Goal: Task Accomplishment & Management: Manage account settings

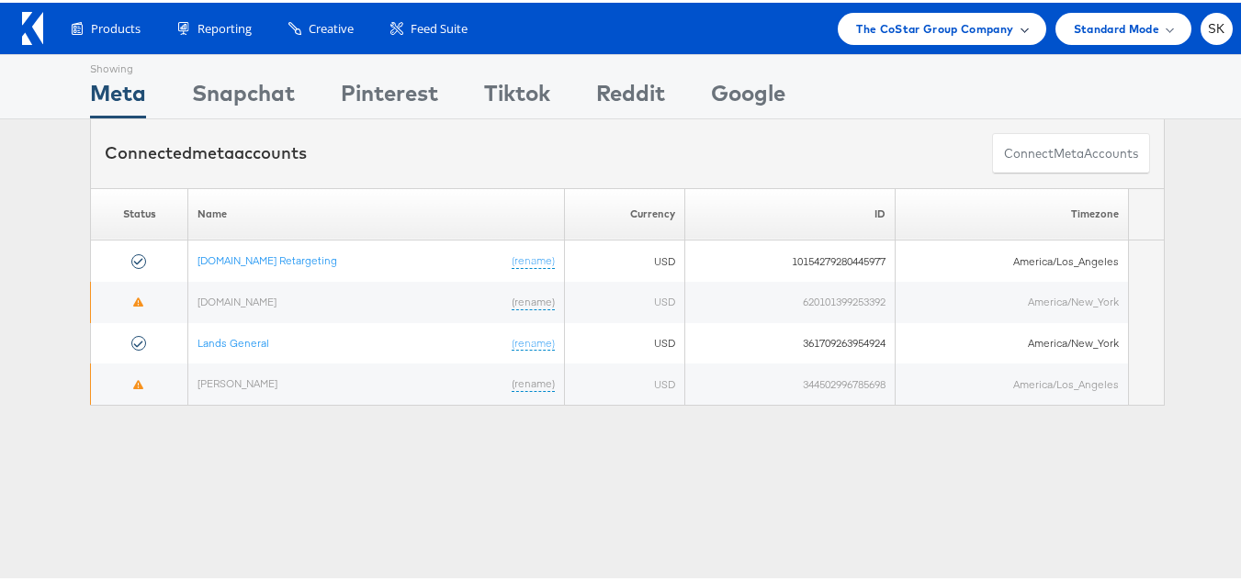
click at [939, 31] on span "The CoStar Group Company" at bounding box center [934, 26] width 157 height 19
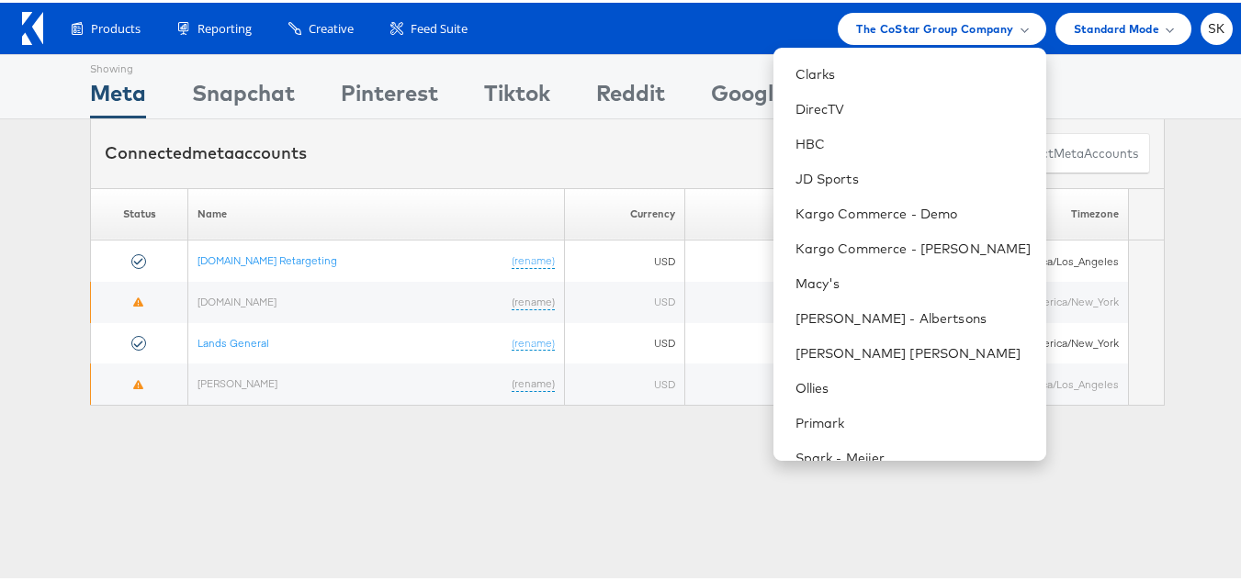
scroll to position [184, 0]
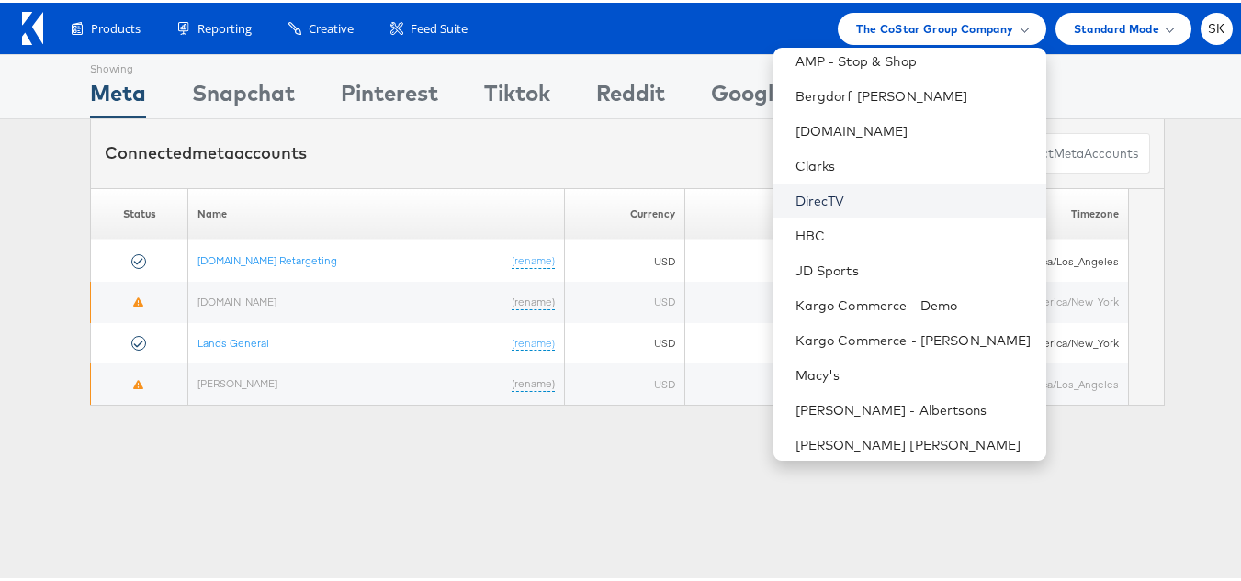
click at [806, 189] on link "DirecTV" at bounding box center [913, 198] width 236 height 18
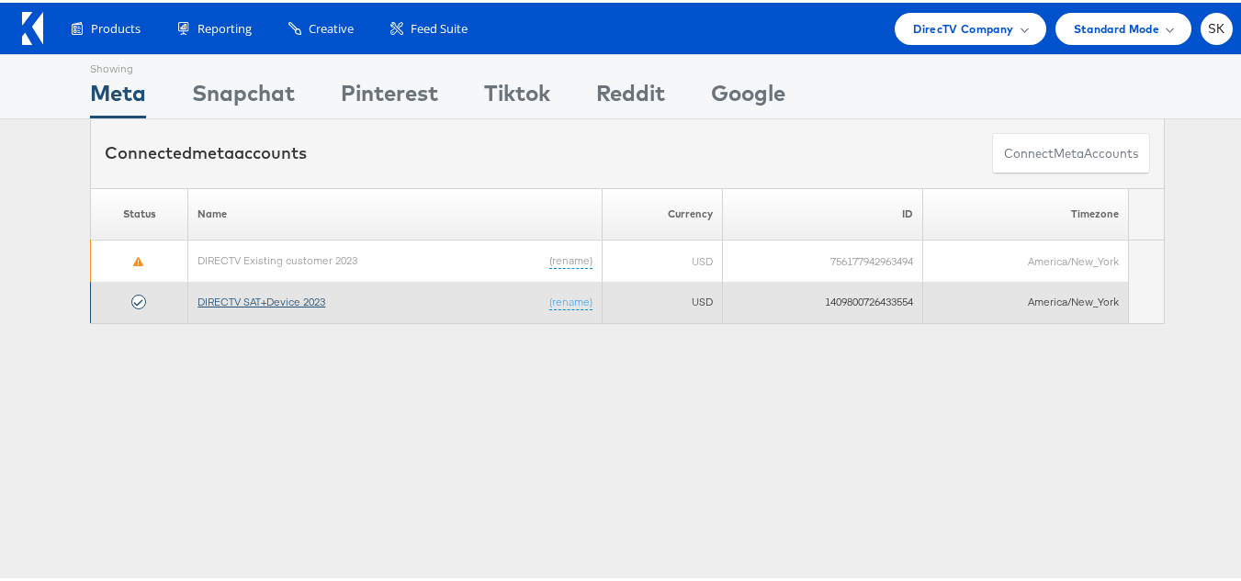
click at [252, 304] on link "DIRECTV SAT+Device 2023" at bounding box center [261, 299] width 128 height 14
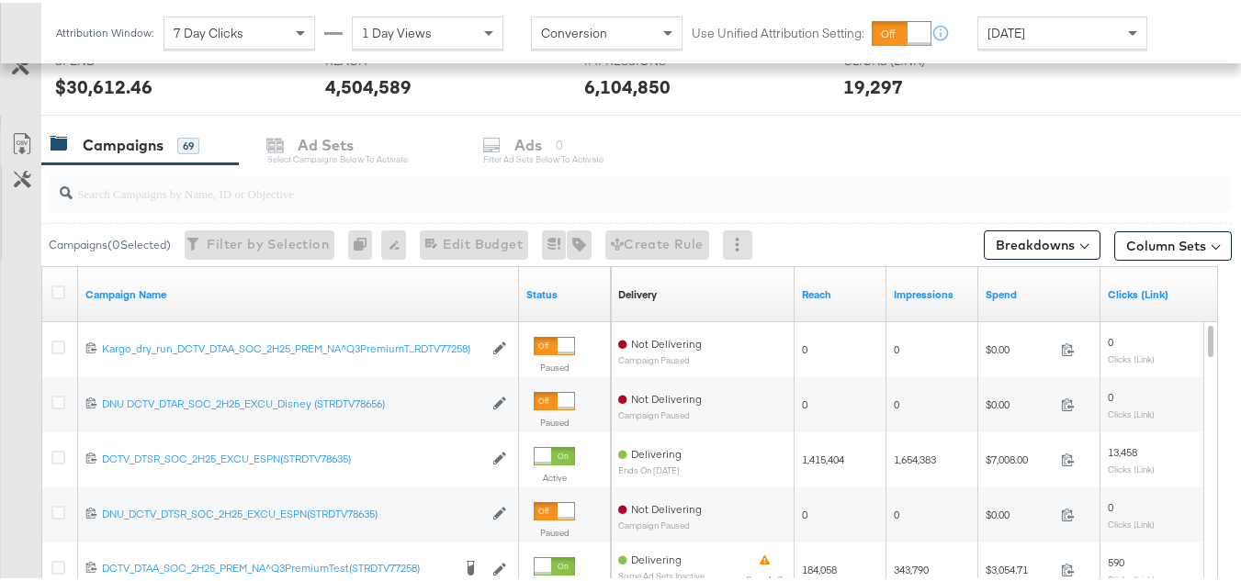
scroll to position [735, 0]
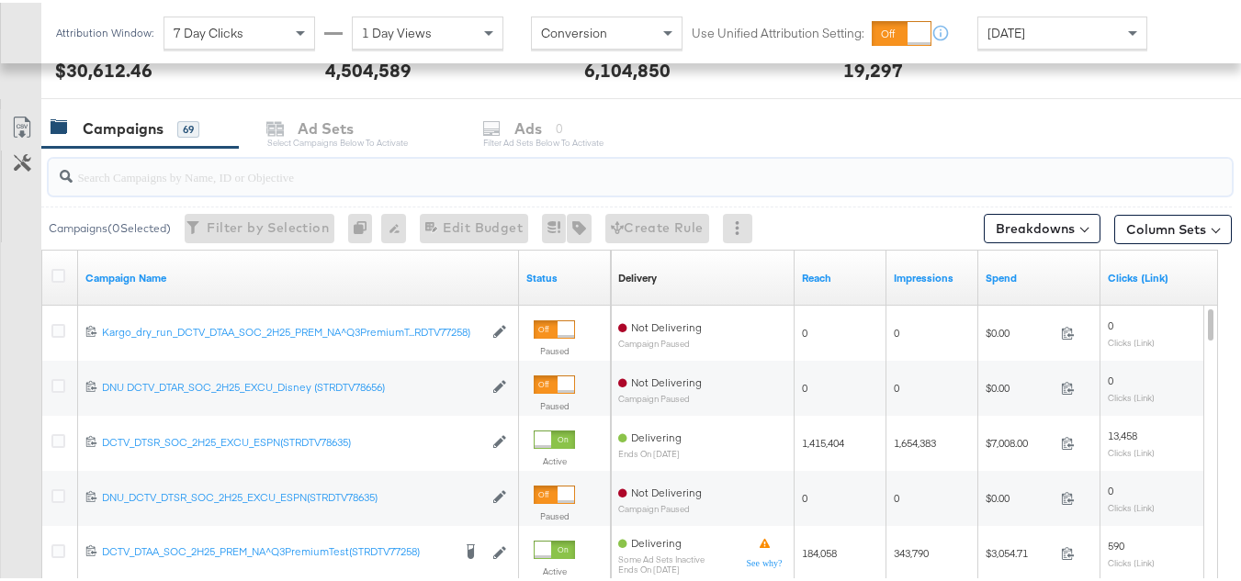
click at [161, 174] on input "search" at bounding box center [600, 167] width 1054 height 36
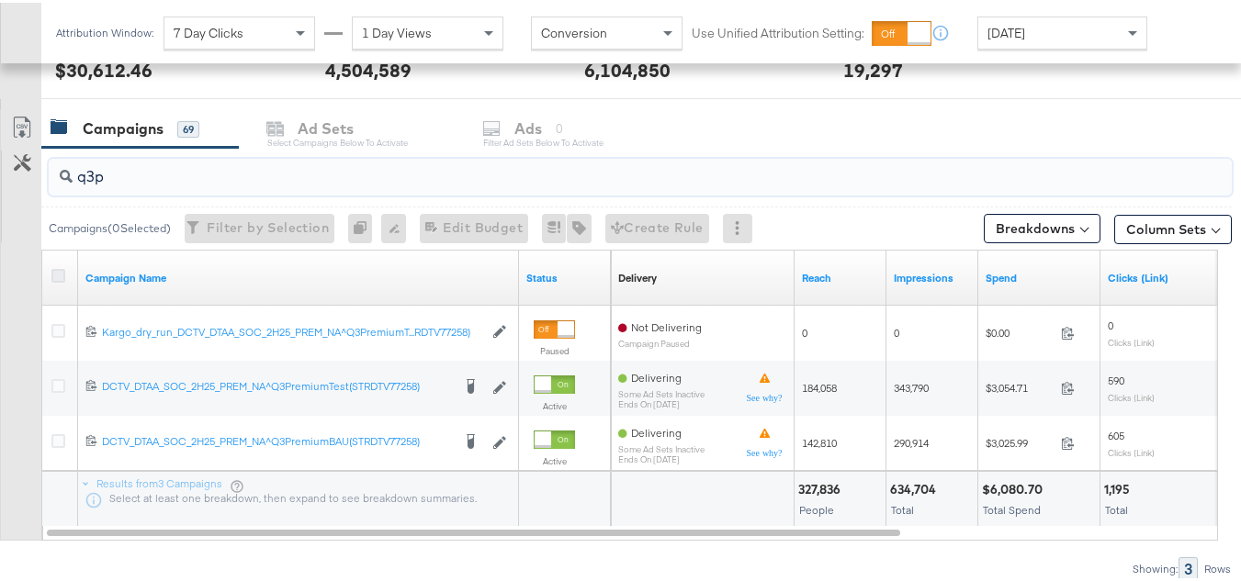
type input "q3p"
click at [58, 272] on icon at bounding box center [58, 273] width 14 height 14
click at [0, 0] on input "checkbox" at bounding box center [0, 0] width 0 height 0
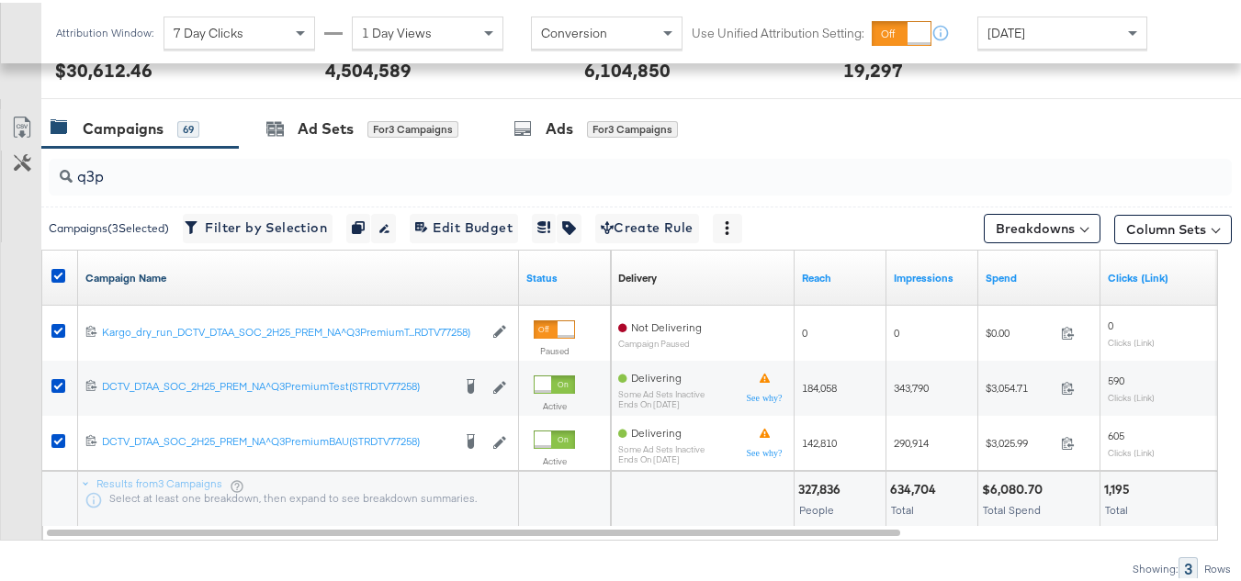
click at [167, 274] on link "Campaign Name" at bounding box center [298, 275] width 426 height 15
click at [173, 278] on link "Campaign Name ↓" at bounding box center [298, 275] width 426 height 15
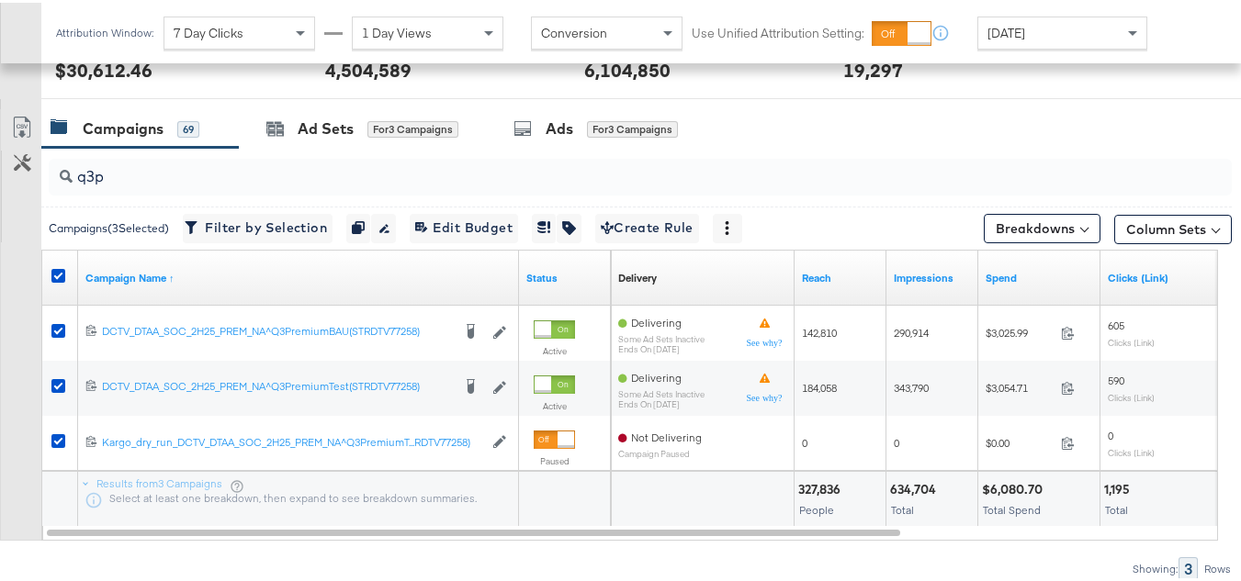
click at [1044, 19] on div "Yesterday" at bounding box center [1062, 30] width 168 height 31
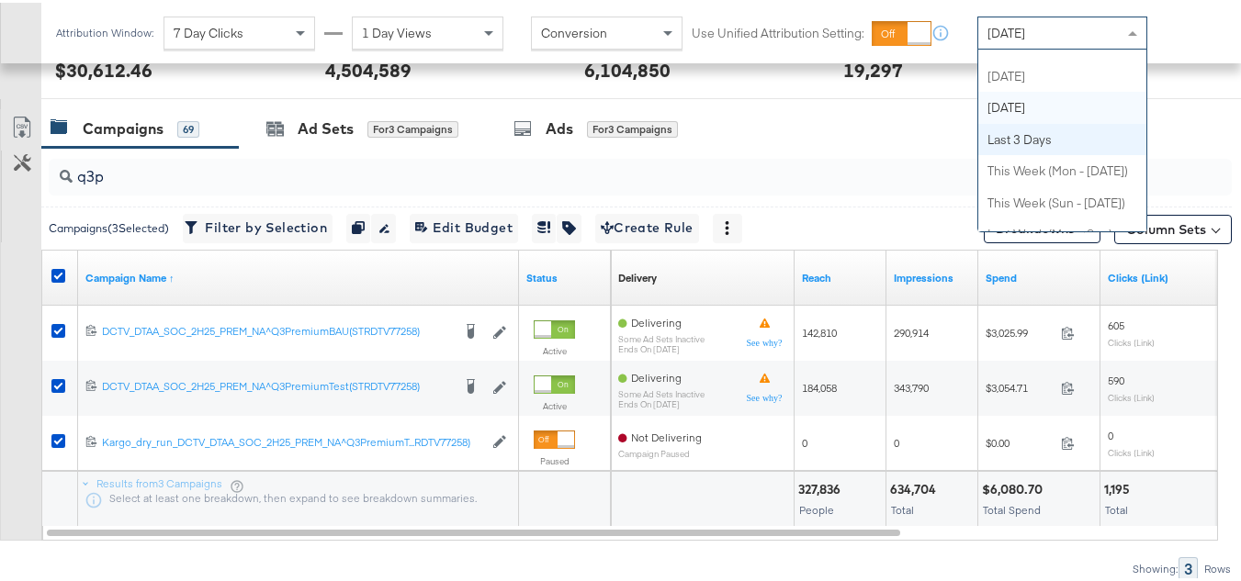
scroll to position [0, 0]
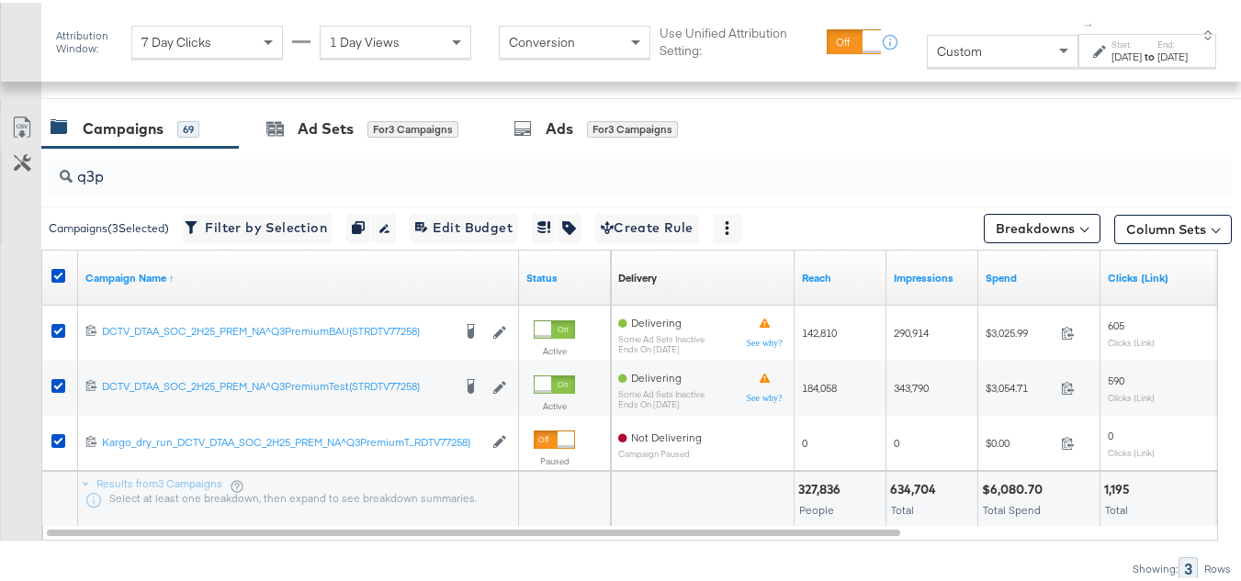
click at [1093, 55] on icon at bounding box center [1099, 48] width 13 height 13
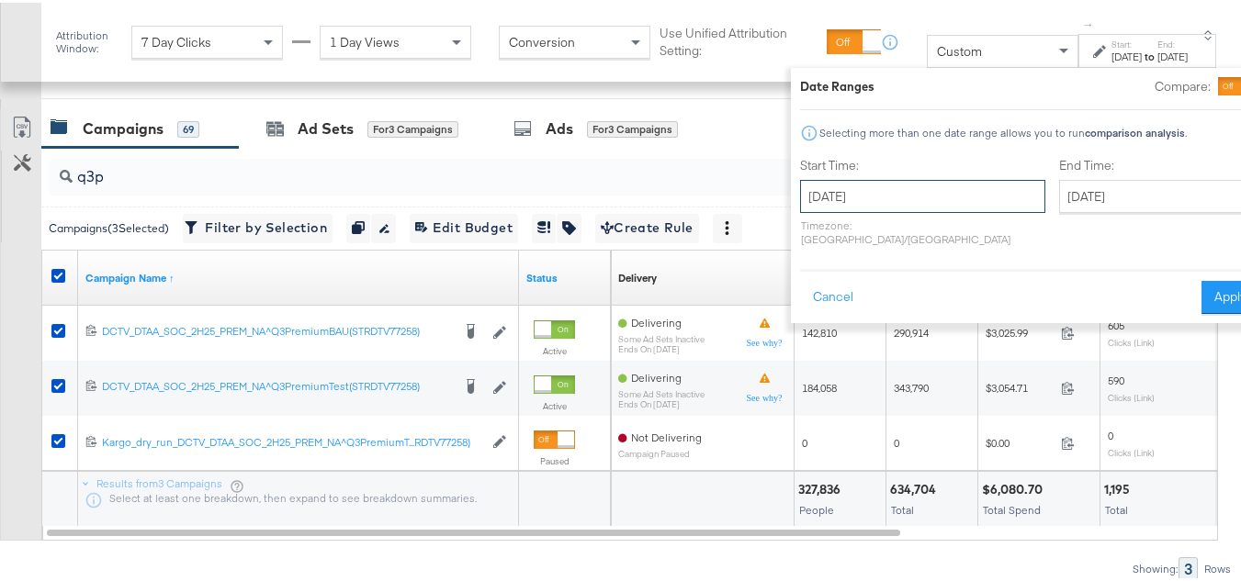
click at [859, 197] on input "October 10th 2025" at bounding box center [922, 193] width 245 height 33
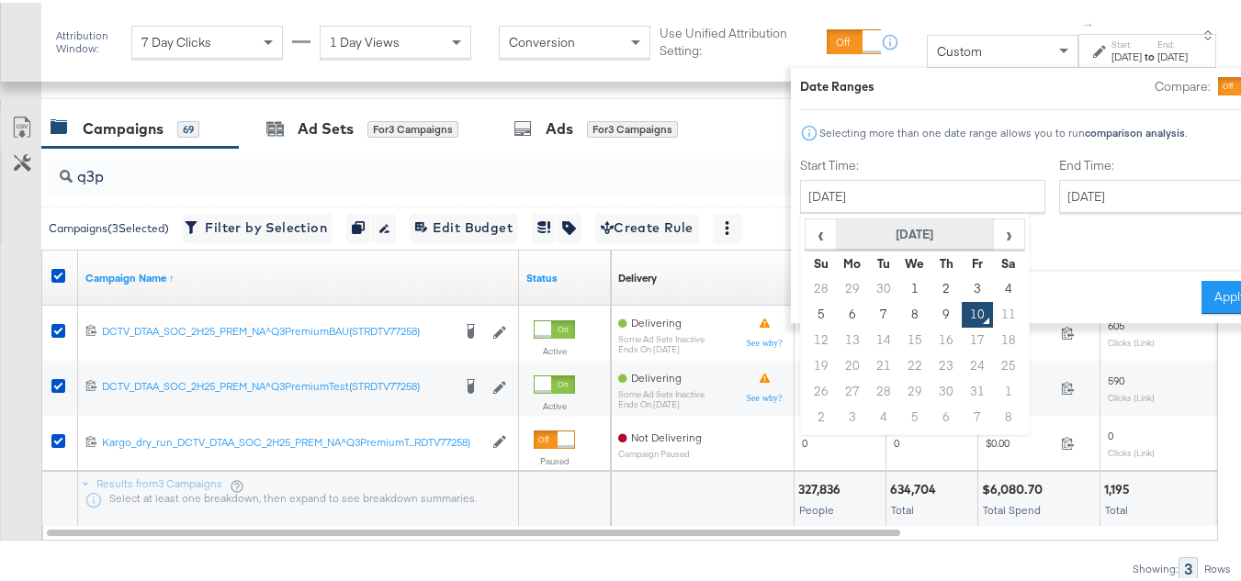
click at [861, 220] on th "October 2025" at bounding box center [915, 232] width 157 height 31
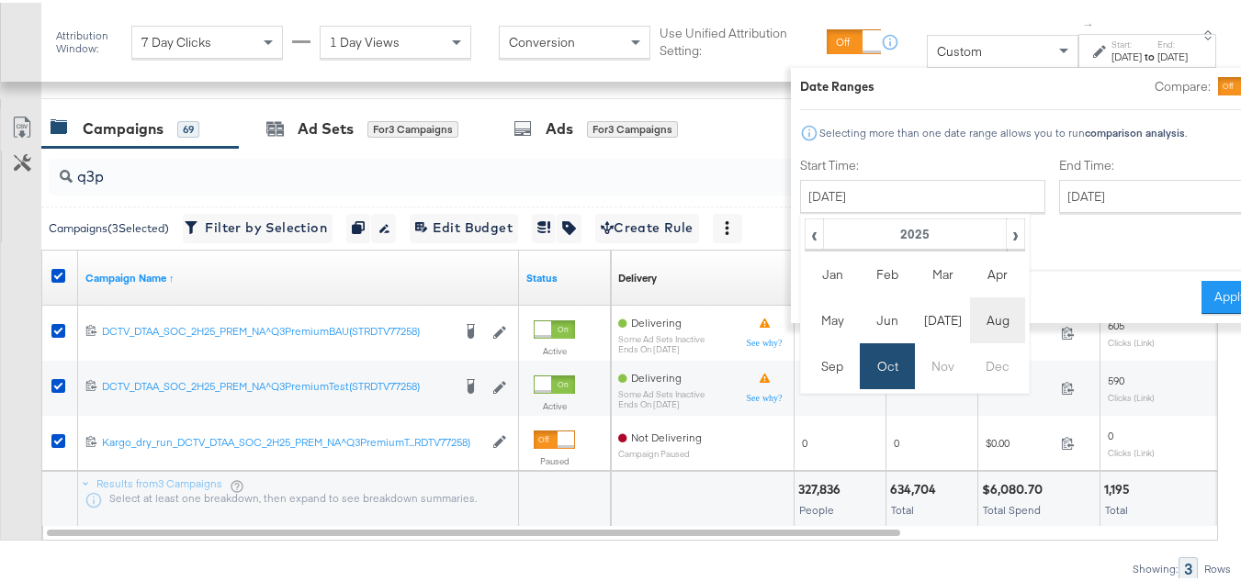
click at [970, 331] on td "Aug" at bounding box center [997, 318] width 55 height 46
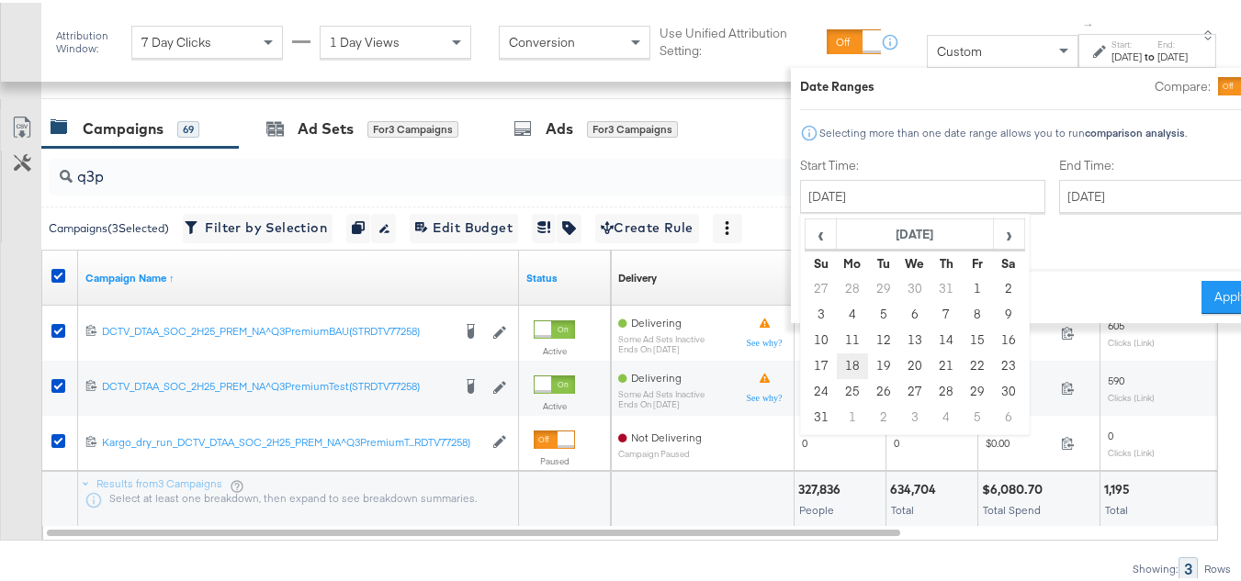
click at [837, 361] on td "18" at bounding box center [852, 364] width 31 height 26
type input "August 18th 2025"
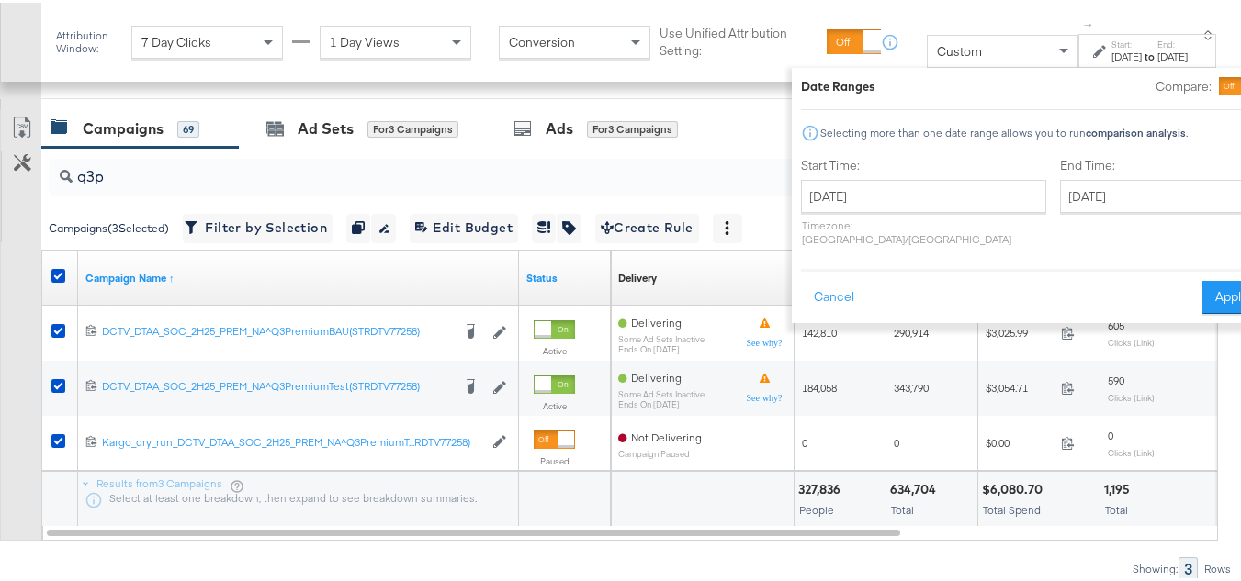
click at [1120, 174] on div "End Time: October 10th 2025 ‹ October 2025 › Su Mo Tu We Th Fr Sa 28 29 30 1 2 …" at bounding box center [1160, 202] width 200 height 97
click at [1111, 192] on input "October 10th 2025" at bounding box center [1156, 193] width 193 height 33
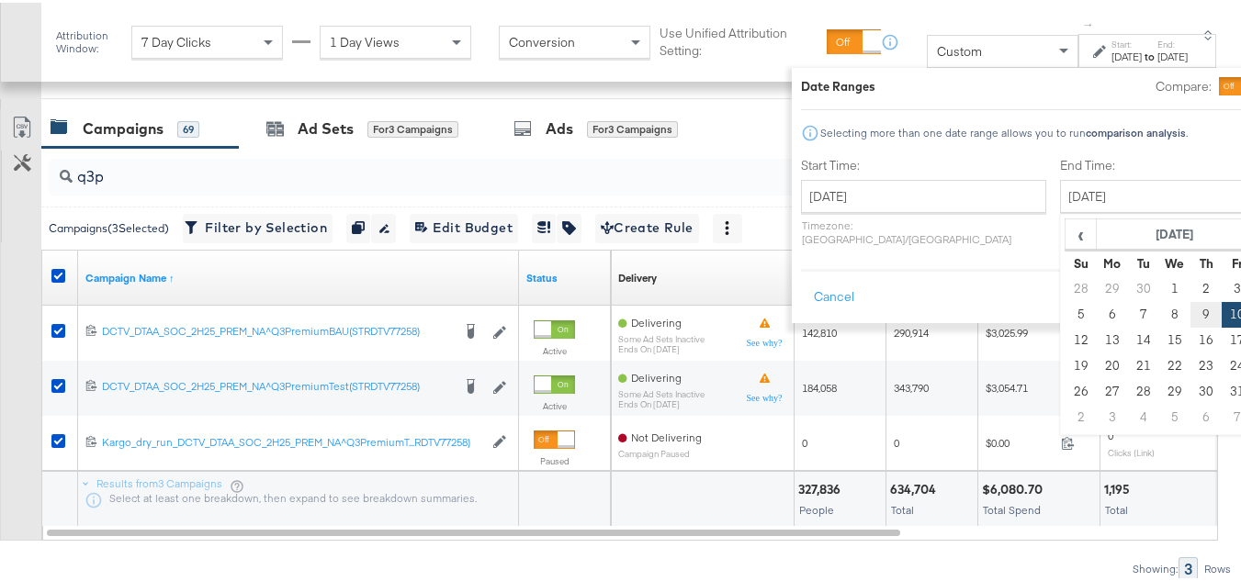
click at [1190, 314] on td "9" at bounding box center [1205, 312] width 31 height 26
type input "October 9th 2025"
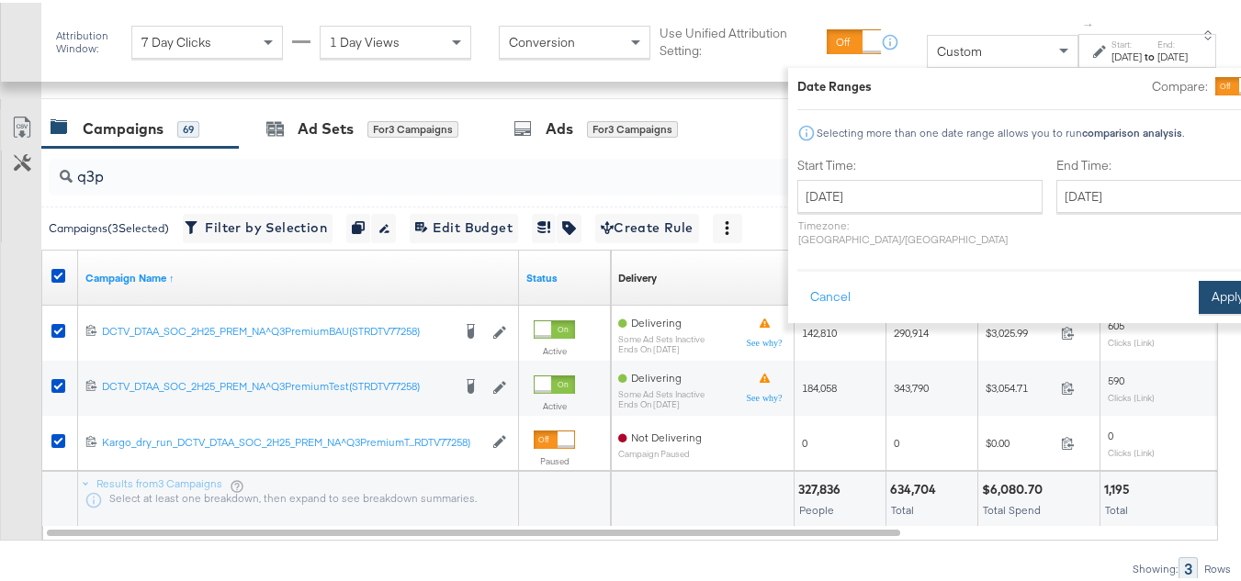
click at [1198, 291] on button "Apply" at bounding box center [1227, 294] width 58 height 33
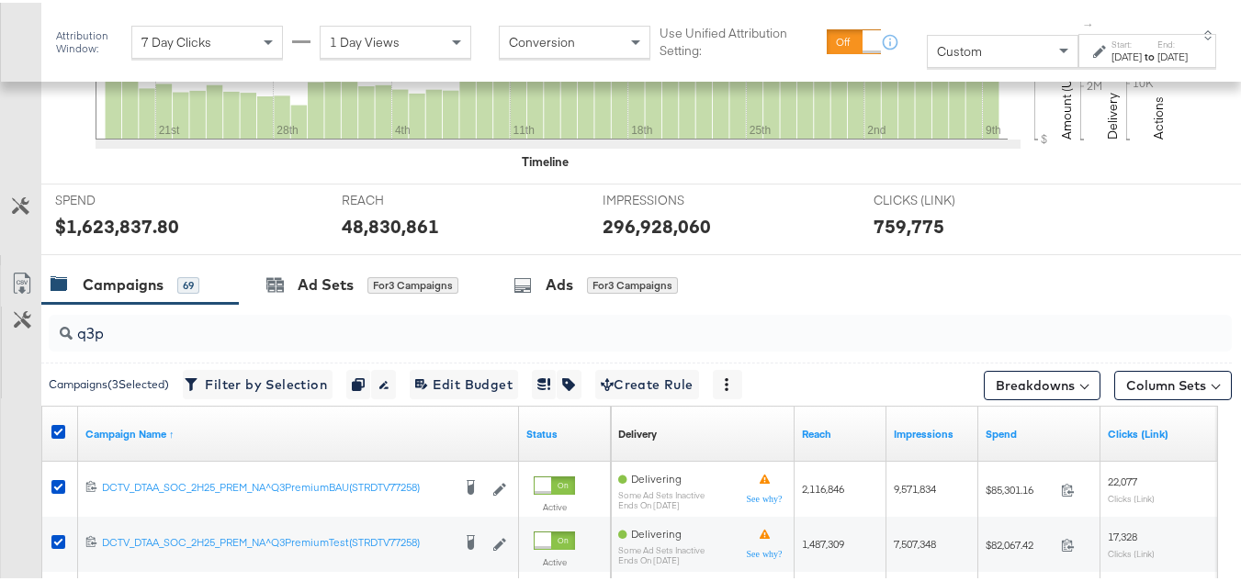
scroll to position [754, 0]
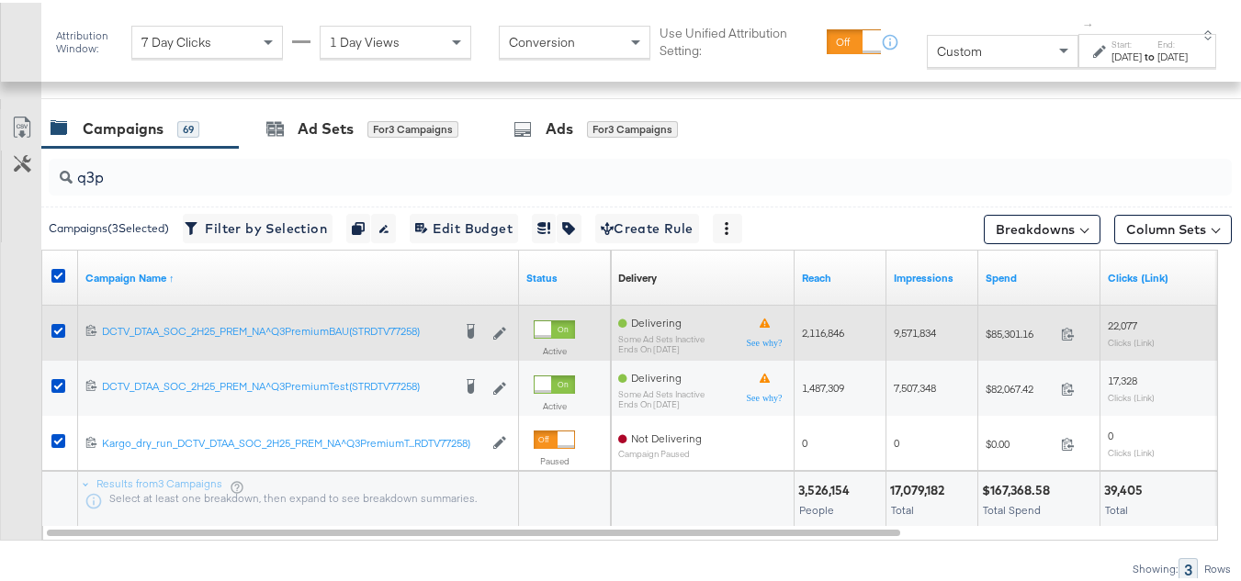
click at [991, 330] on span "$85,301.16" at bounding box center [1019, 331] width 68 height 14
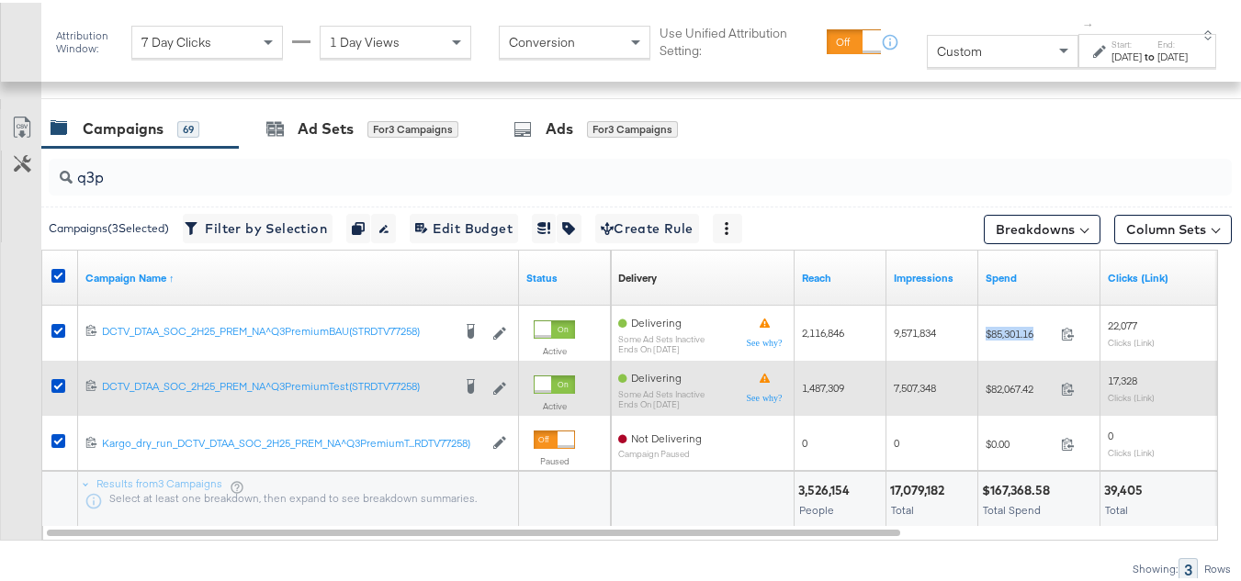
copy div "$85,301.16"
click at [1032, 394] on div "$82,067.42 82067.42" at bounding box center [1039, 386] width 122 height 28
copy span "82,067.42"
click at [1010, 390] on span "$82,067.42" at bounding box center [1019, 386] width 68 height 14
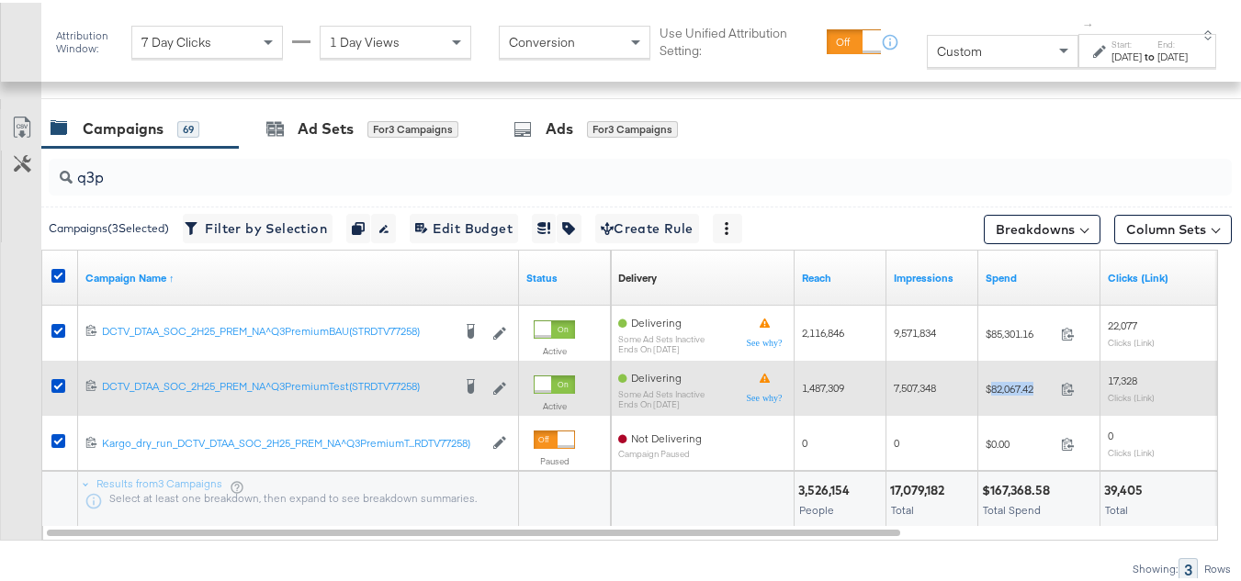
click at [1010, 390] on span "$82,067.42" at bounding box center [1019, 386] width 68 height 14
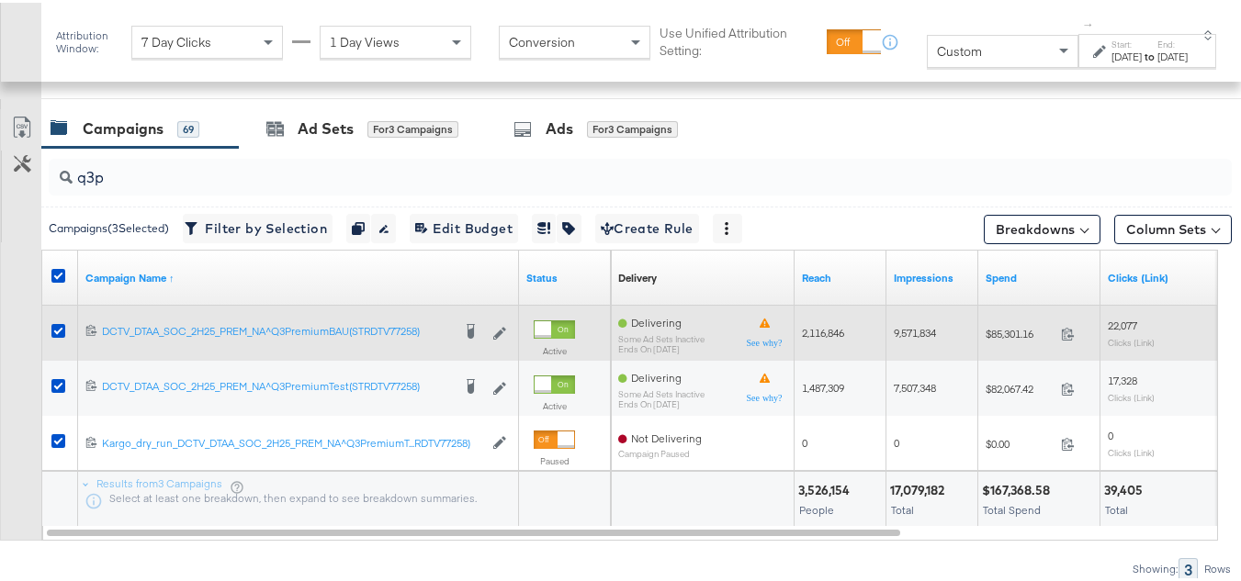
click at [813, 324] on span "2,116,846" at bounding box center [823, 330] width 42 height 14
copy span "2,116,846"
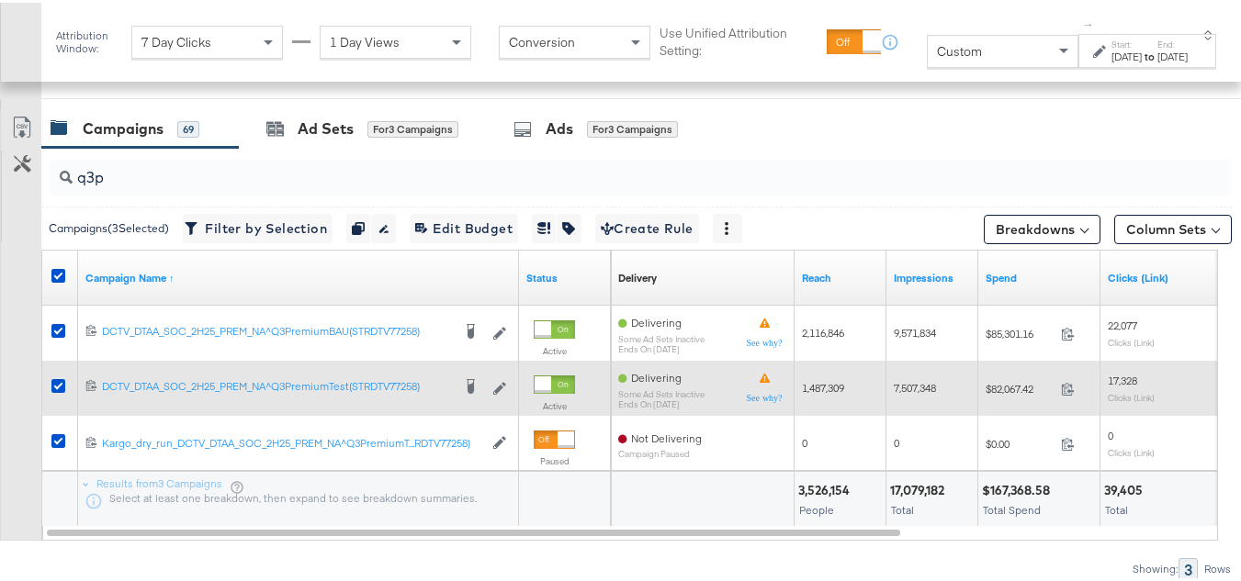
click at [809, 390] on span "1,487,309" at bounding box center [823, 385] width 42 height 14
copy span "1,487,309"
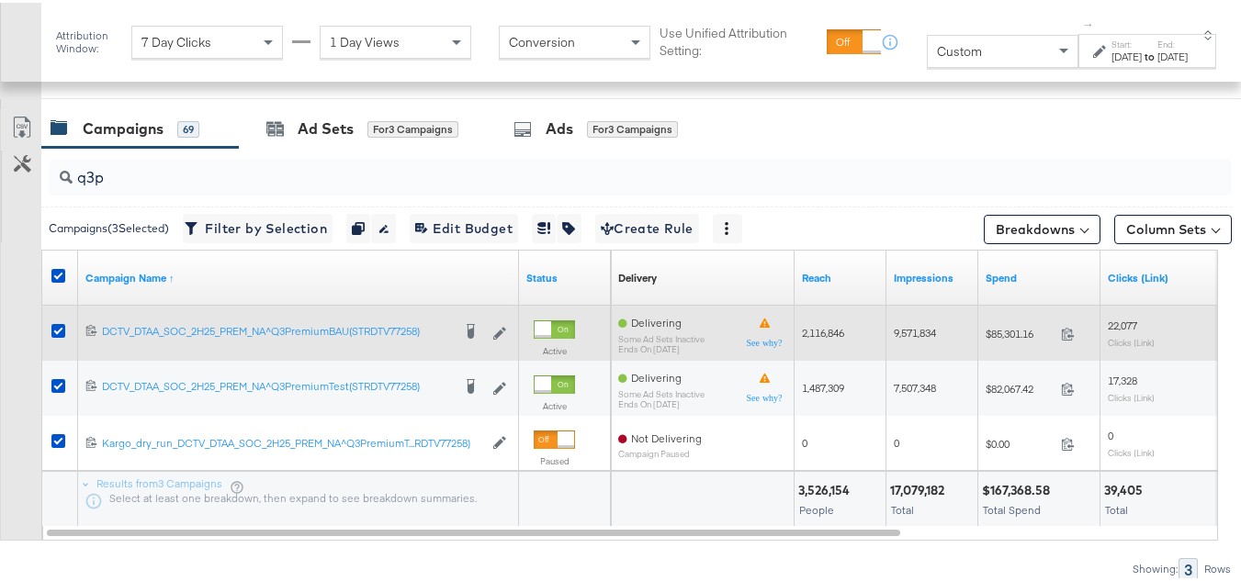
click at [910, 337] on span "9,571,834" at bounding box center [915, 330] width 42 height 14
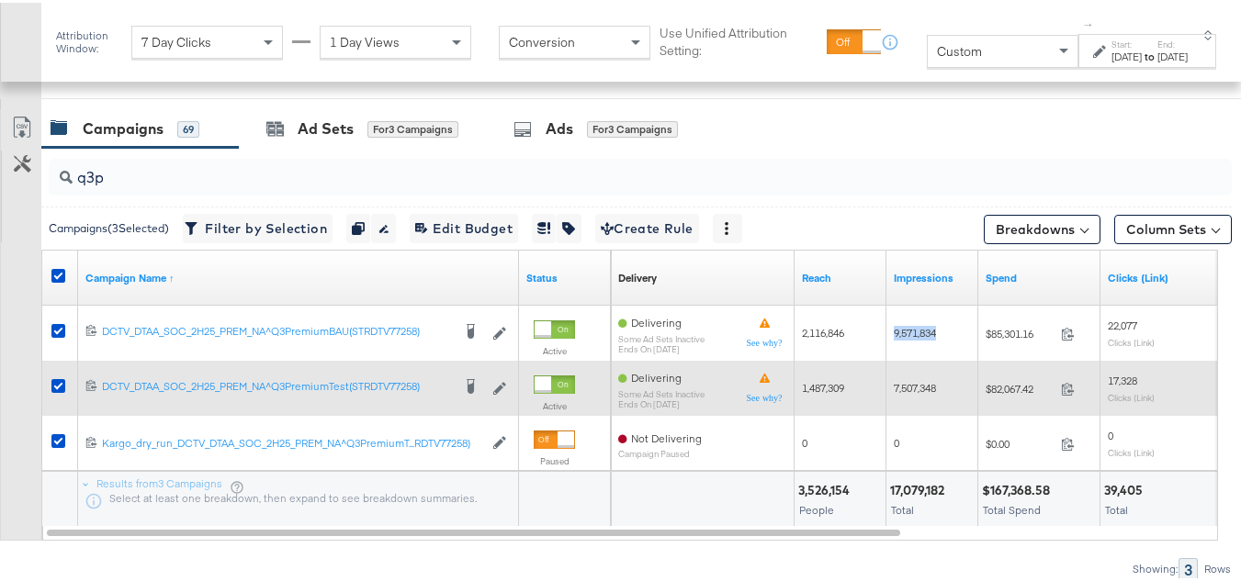
copy span "9,571,834"
click at [907, 377] on div "7,507,348" at bounding box center [932, 385] width 92 height 29
copy span "7,507,348"
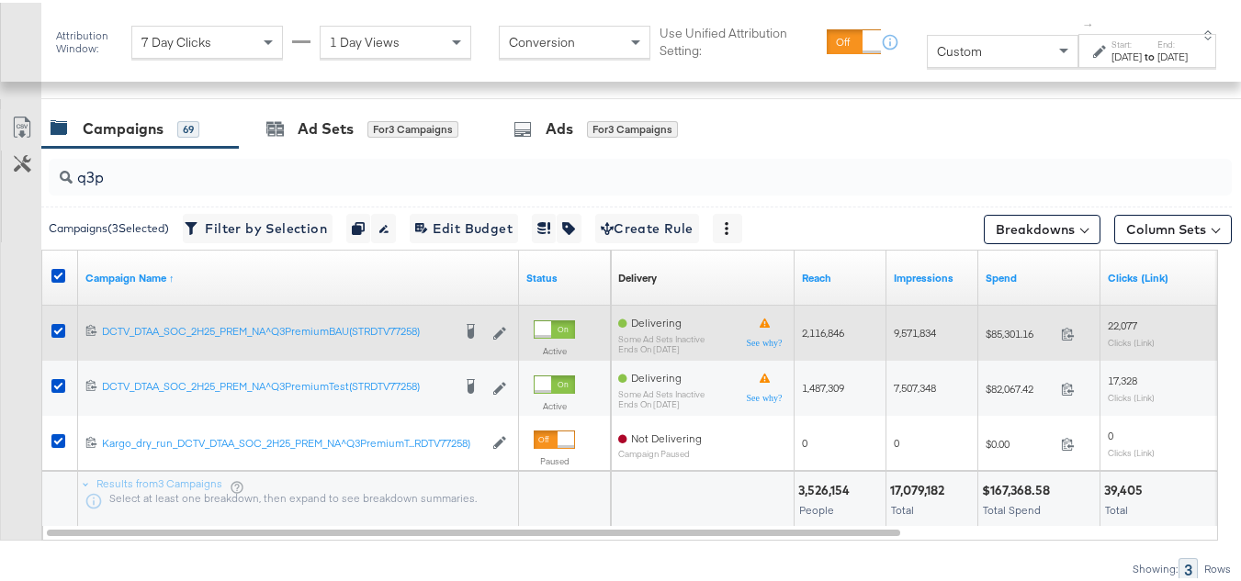
click at [1111, 323] on span "22,077" at bounding box center [1122, 323] width 29 height 14
copy span "22,077"
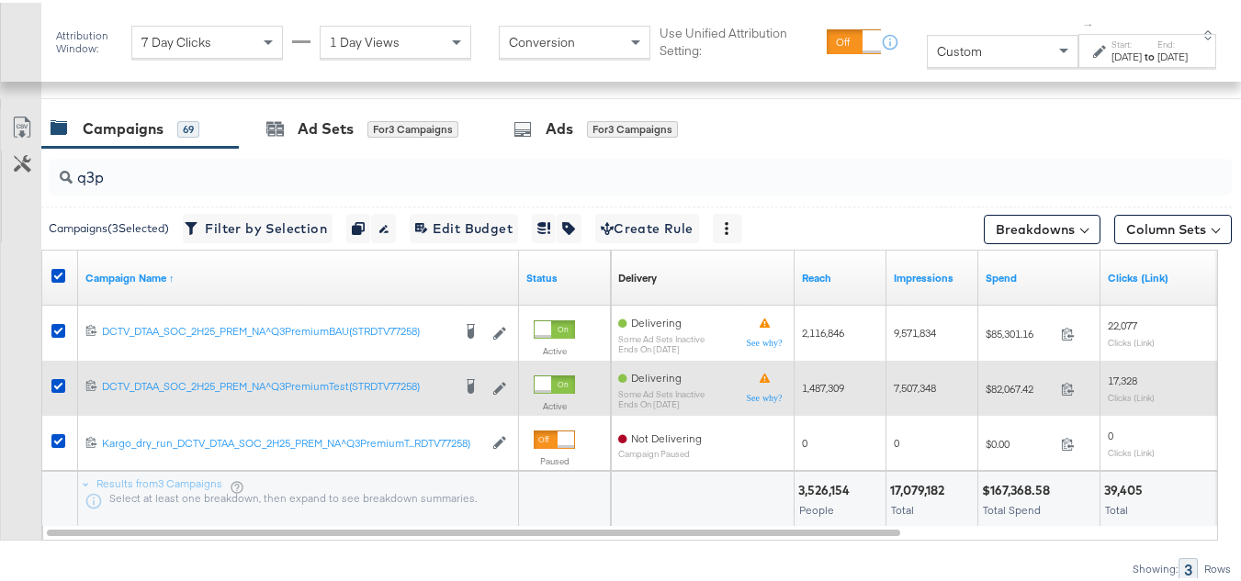
click at [1121, 379] on span "17,328" at bounding box center [1122, 378] width 29 height 14
copy span "17,328"
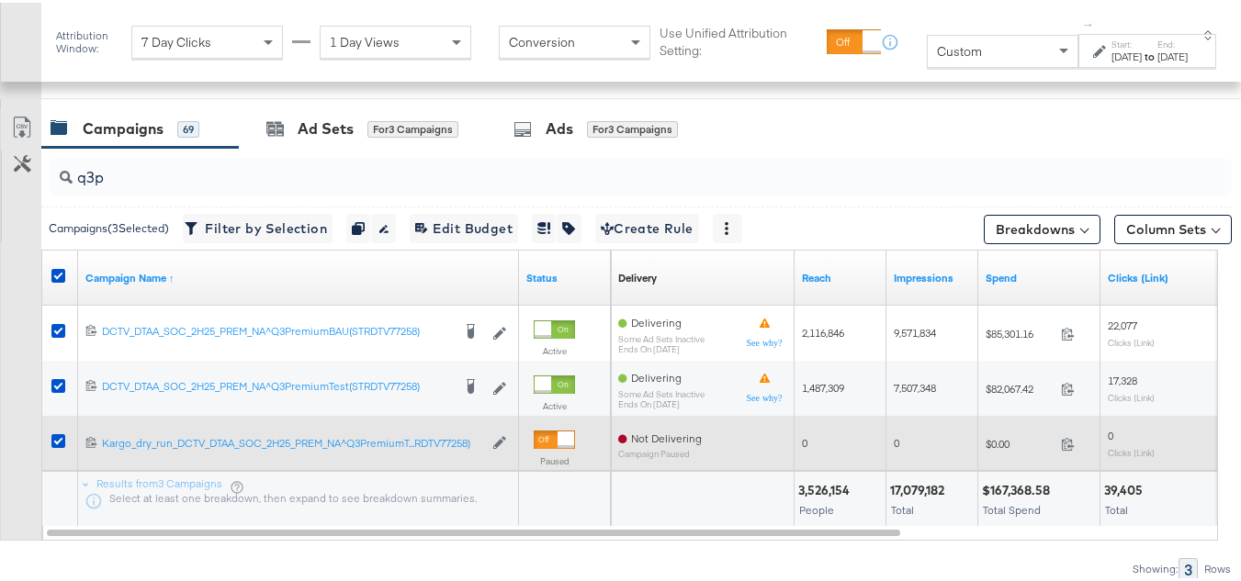
click at [848, 465] on div "0" at bounding box center [840, 440] width 92 height 55
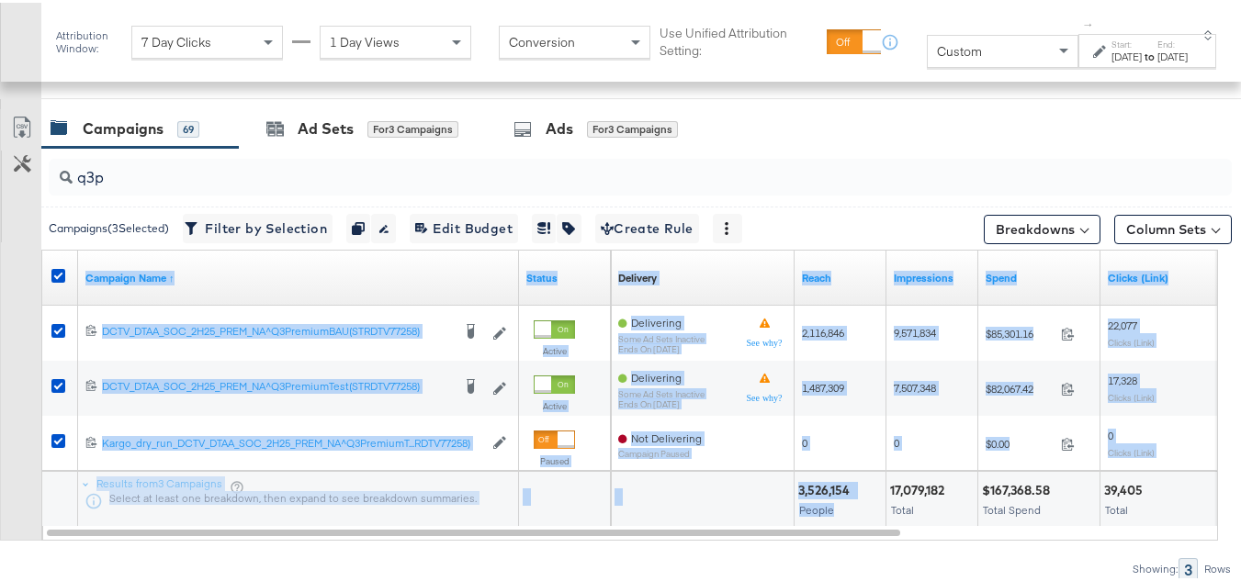
drag, startPoint x: 849, startPoint y: 523, endPoint x: 970, endPoint y: 539, distance: 122.3
click at [970, 539] on div "q3p Campaigns ( 3 Selected) Filter by Selection Filter 3 campaigns Duplicate 3 …" at bounding box center [616, 361] width 1232 height 433
click at [890, 508] on div "Total" at bounding box center [932, 507] width 84 height 13
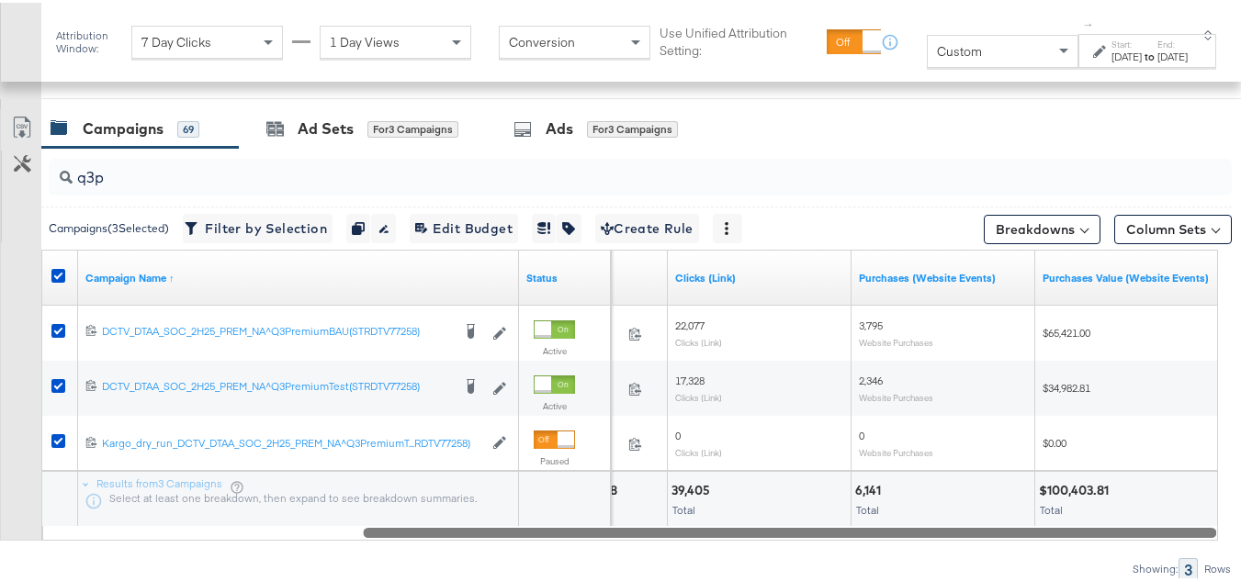
drag, startPoint x: 884, startPoint y: 529, endPoint x: 1207, endPoint y: 551, distance: 323.1
click at [1207, 551] on div "q3p Campaigns ( 3 Selected) Filter by Selection Filter 3 campaigns Duplicate 3 …" at bounding box center [616, 361] width 1232 height 433
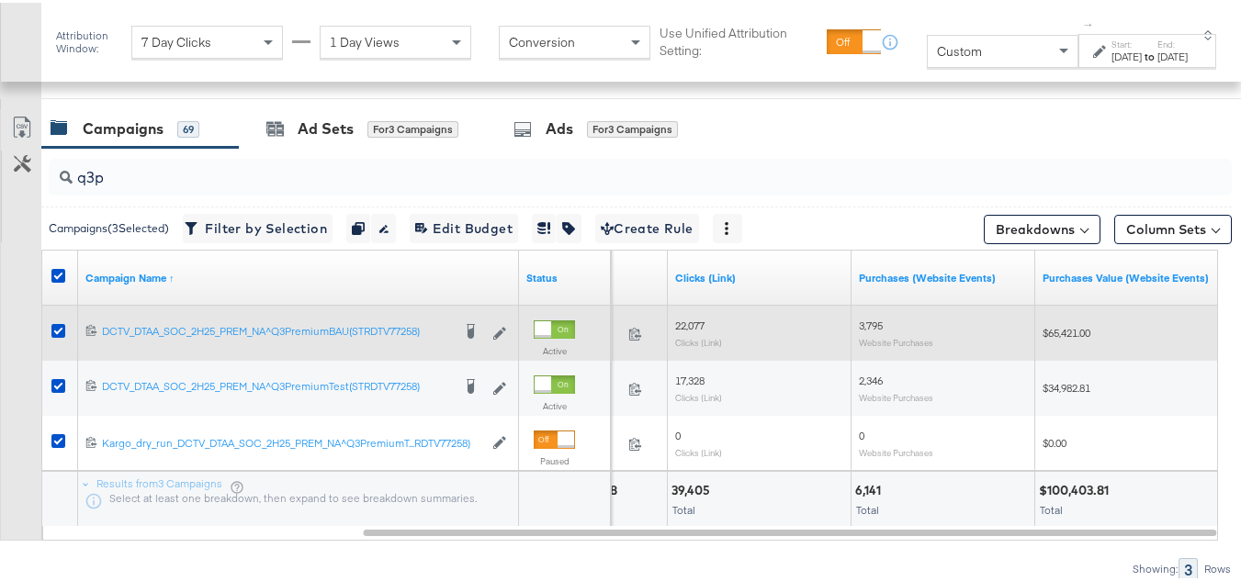
click at [860, 312] on div "3,795 Website Purchases" at bounding box center [943, 330] width 184 height 43
copy span "3,795"
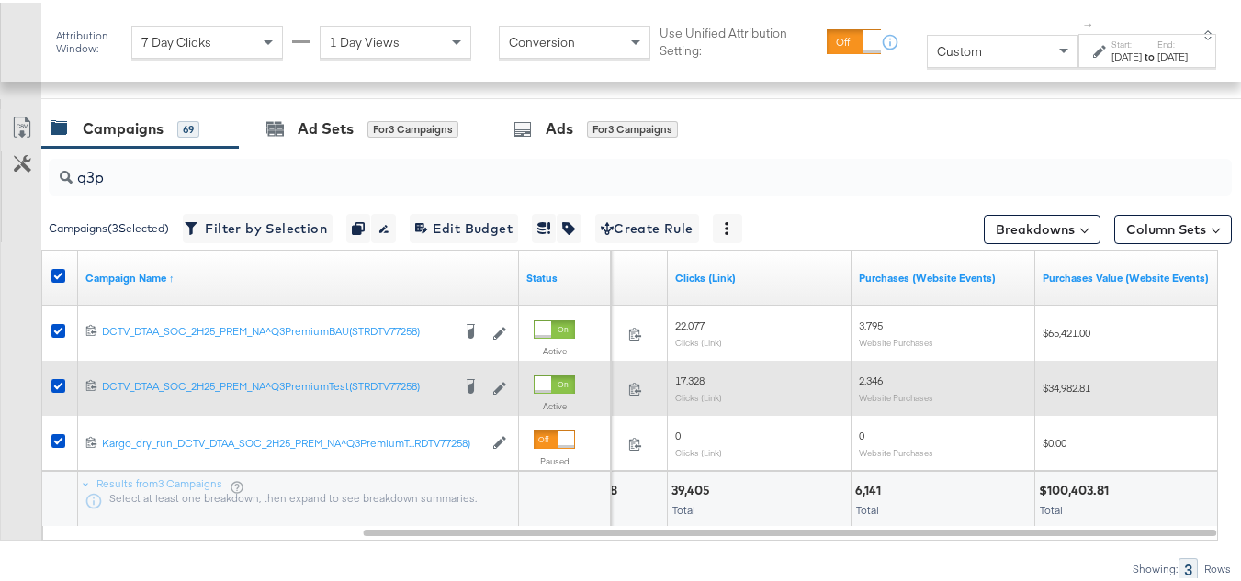
click at [866, 376] on span "2,346" at bounding box center [871, 378] width 24 height 14
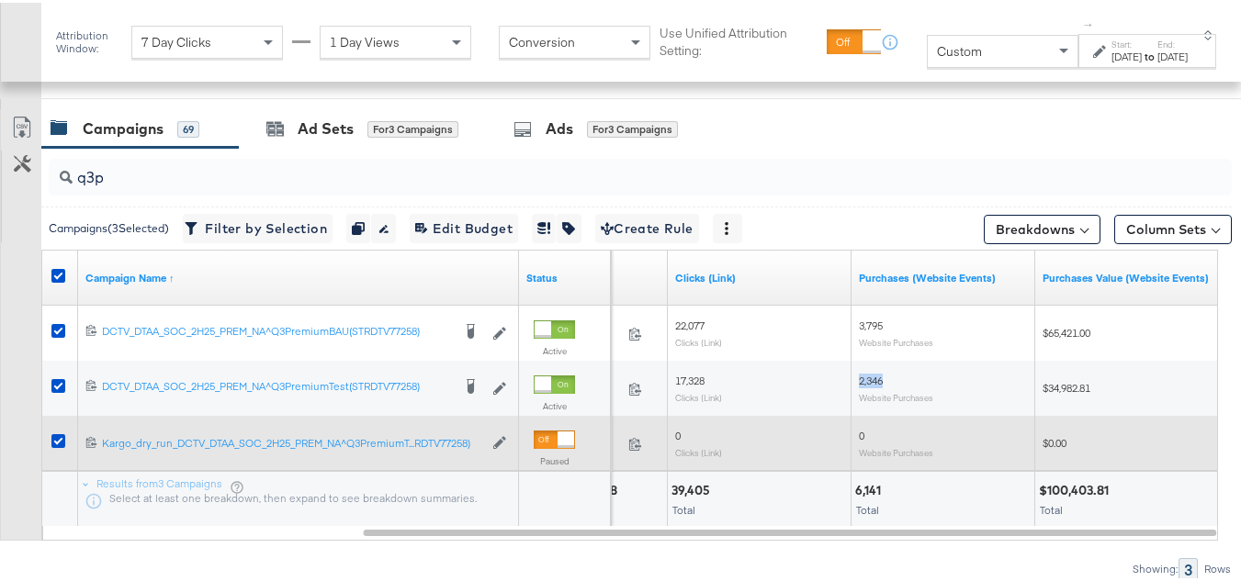
copy span "2,346"
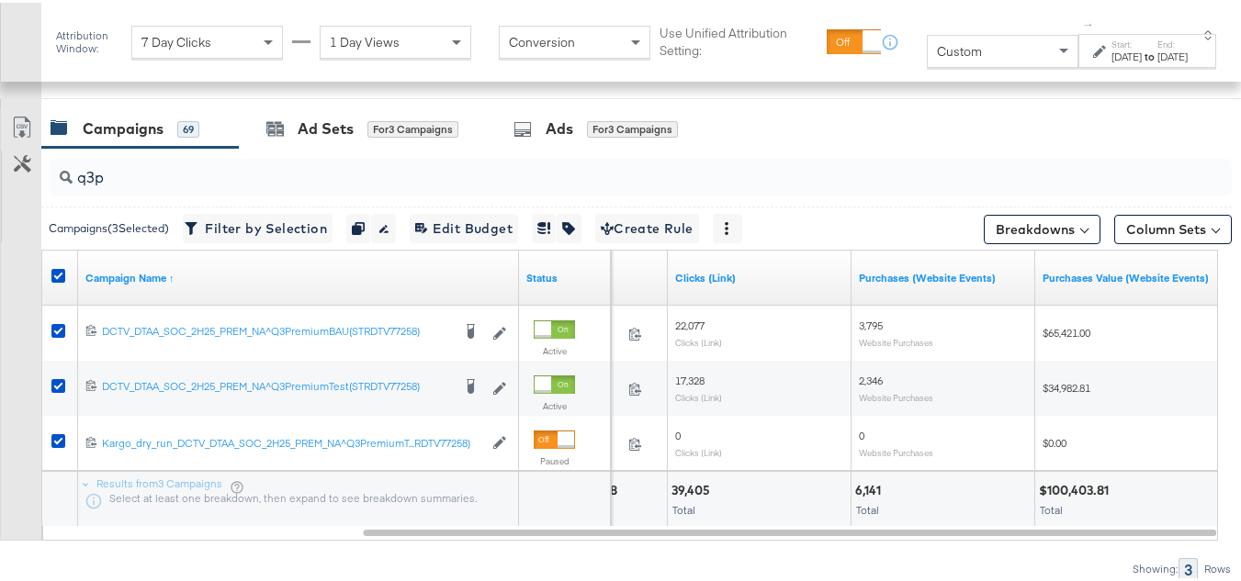
click at [984, 489] on div at bounding box center [958, 487] width 144 height 17
drag, startPoint x: 1087, startPoint y: 62, endPoint x: 1054, endPoint y: 62, distance: 33.1
click at [1111, 60] on div "Aug 18th 2025" at bounding box center [1126, 54] width 30 height 15
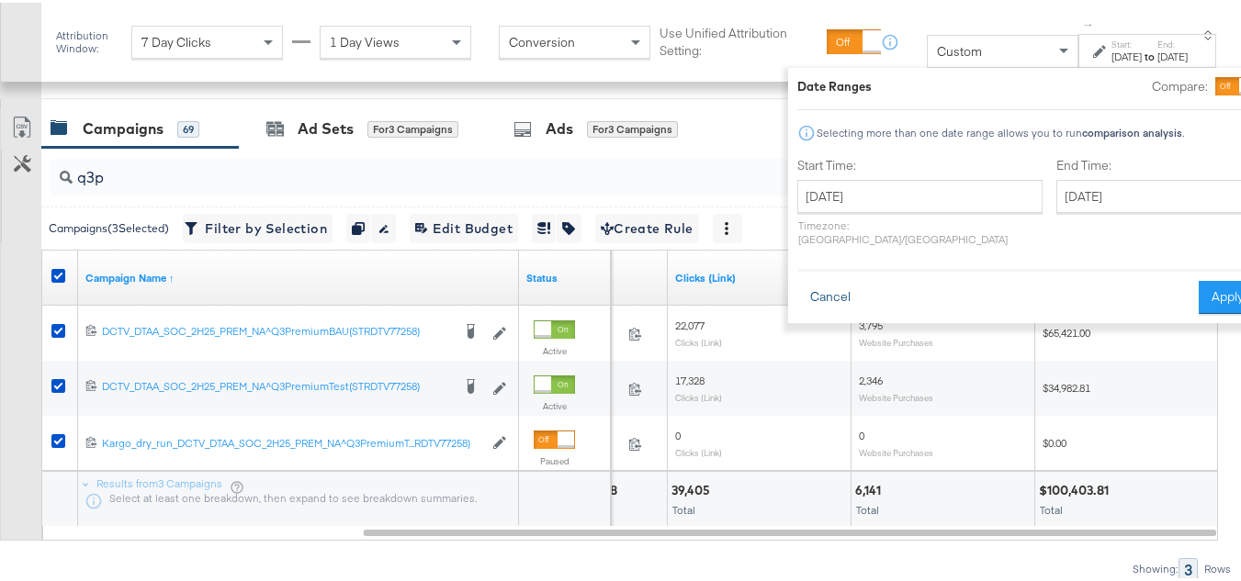
click at [797, 280] on button "Cancel" at bounding box center [830, 294] width 66 height 33
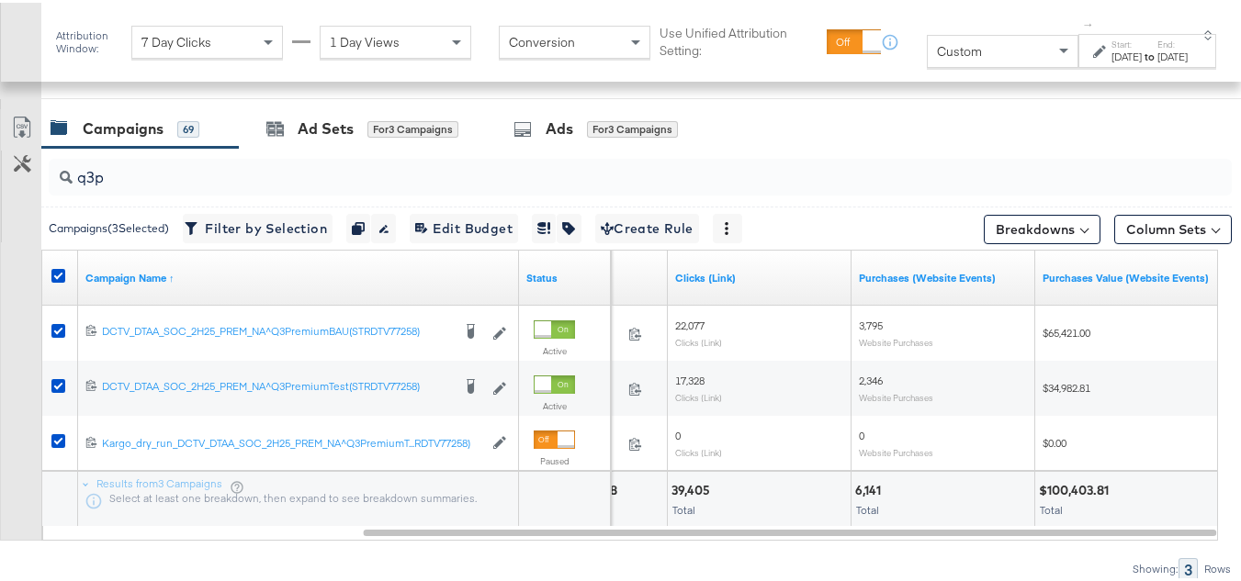
click at [937, 45] on span "Custom" at bounding box center [959, 48] width 45 height 17
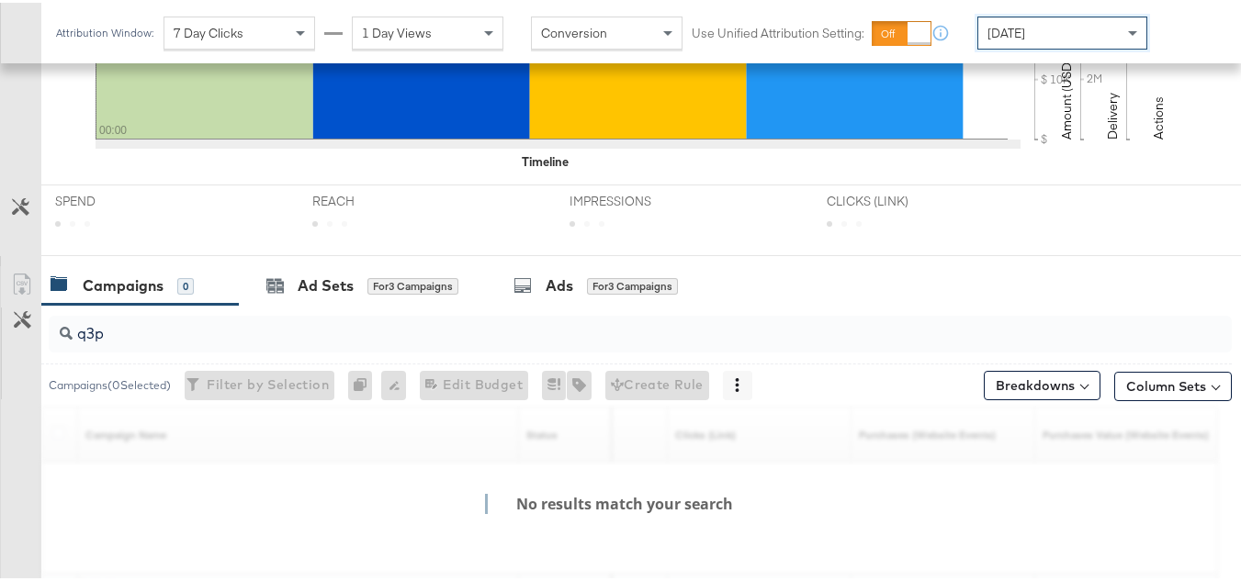
scroll to position [735, 0]
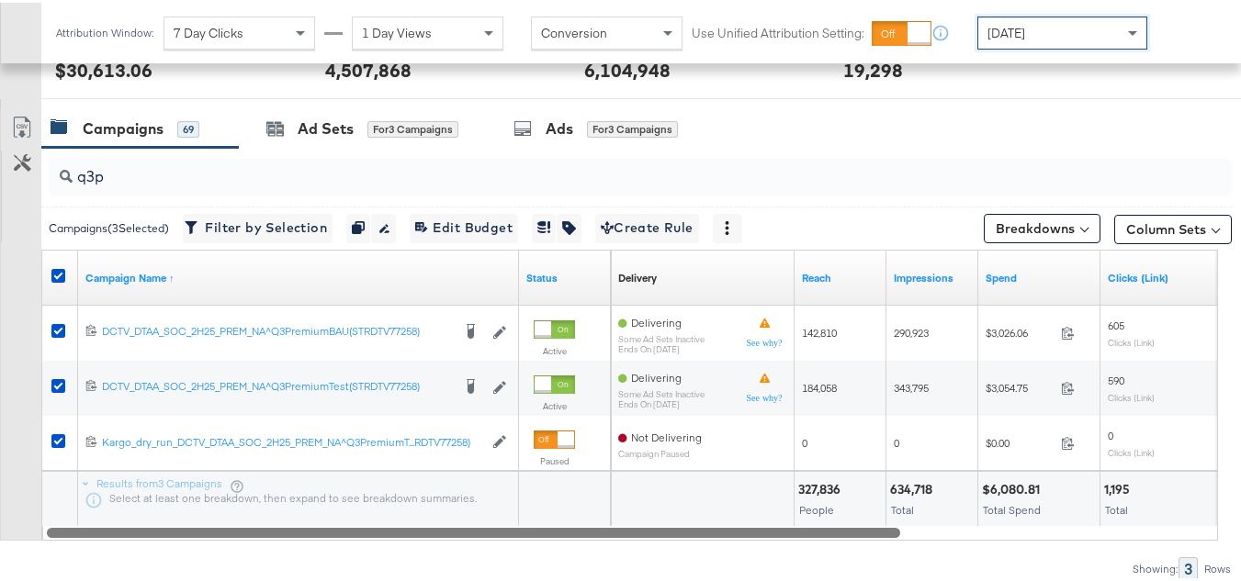
drag, startPoint x: 1190, startPoint y: 533, endPoint x: 710, endPoint y: 539, distance: 480.4
click at [710, 539] on div "q3p Campaigns ( 3 Selected) Filter by Selection Filter 3 campaigns Duplicate 3 …" at bounding box center [616, 361] width 1232 height 433
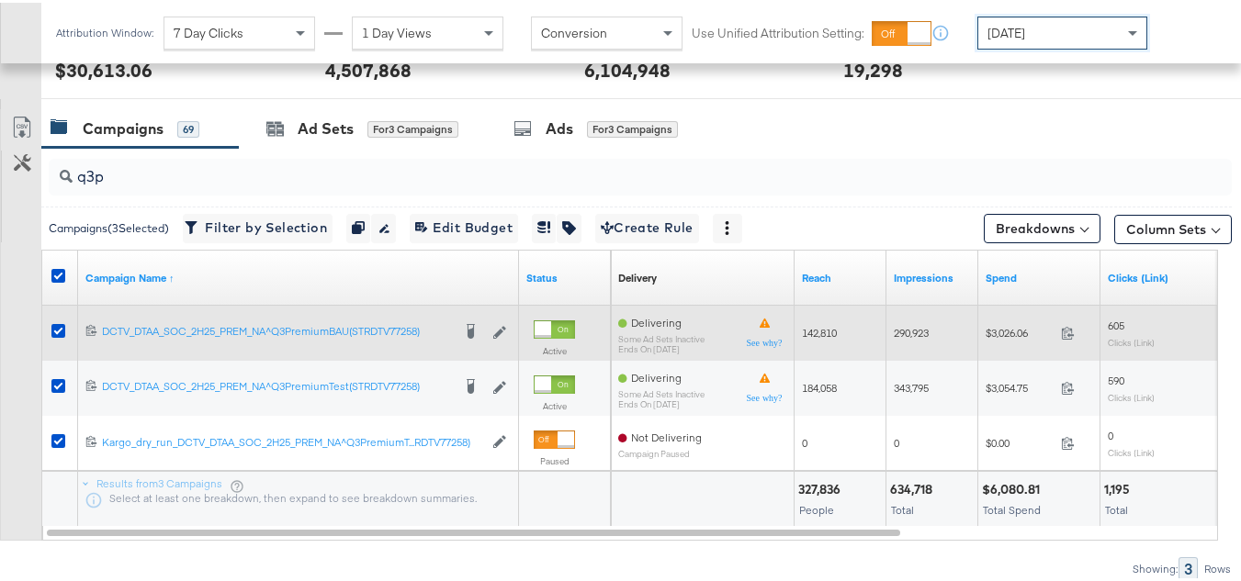
click at [1029, 327] on span "$3,026.06" at bounding box center [1019, 330] width 68 height 14
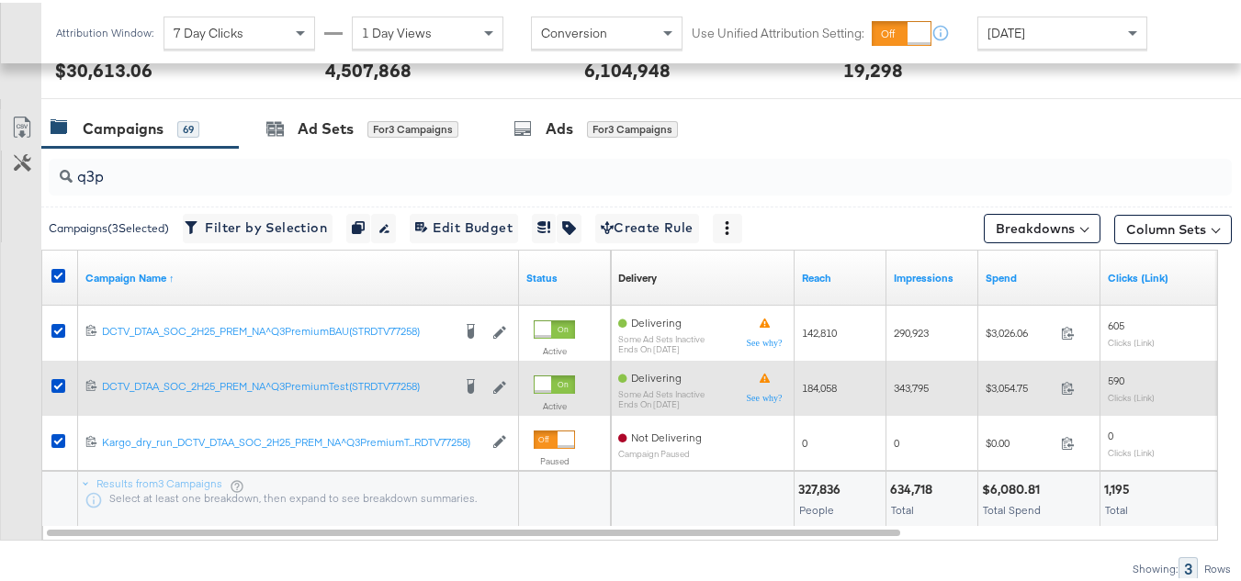
click at [989, 390] on span "$3,054.75" at bounding box center [1019, 385] width 68 height 14
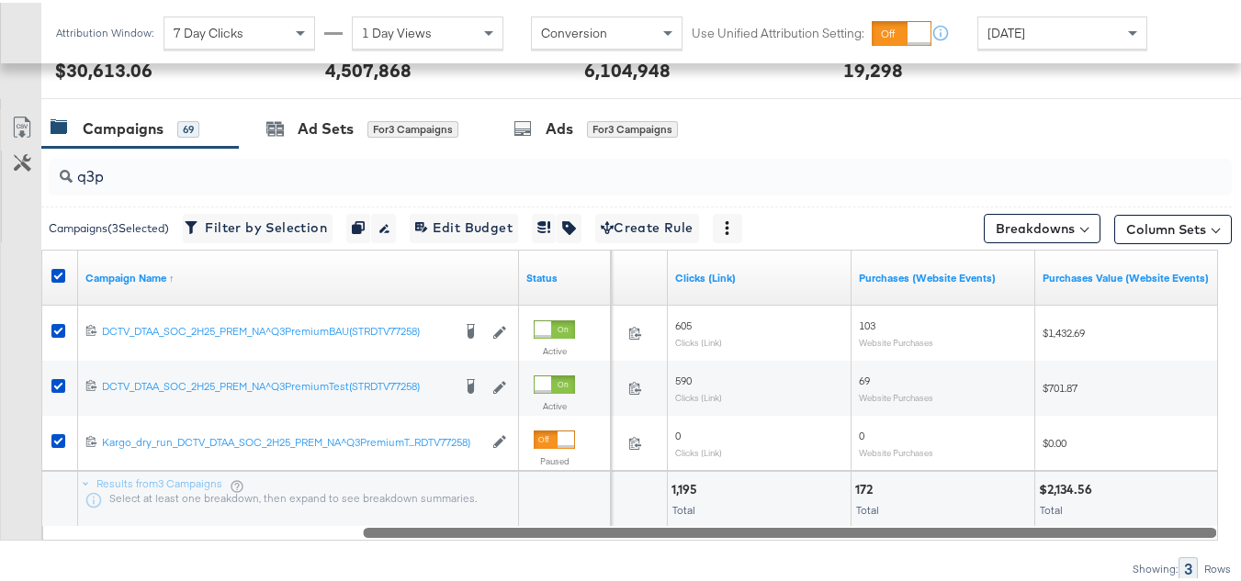
click at [1127, 523] on div at bounding box center [630, 530] width 1176 height 16
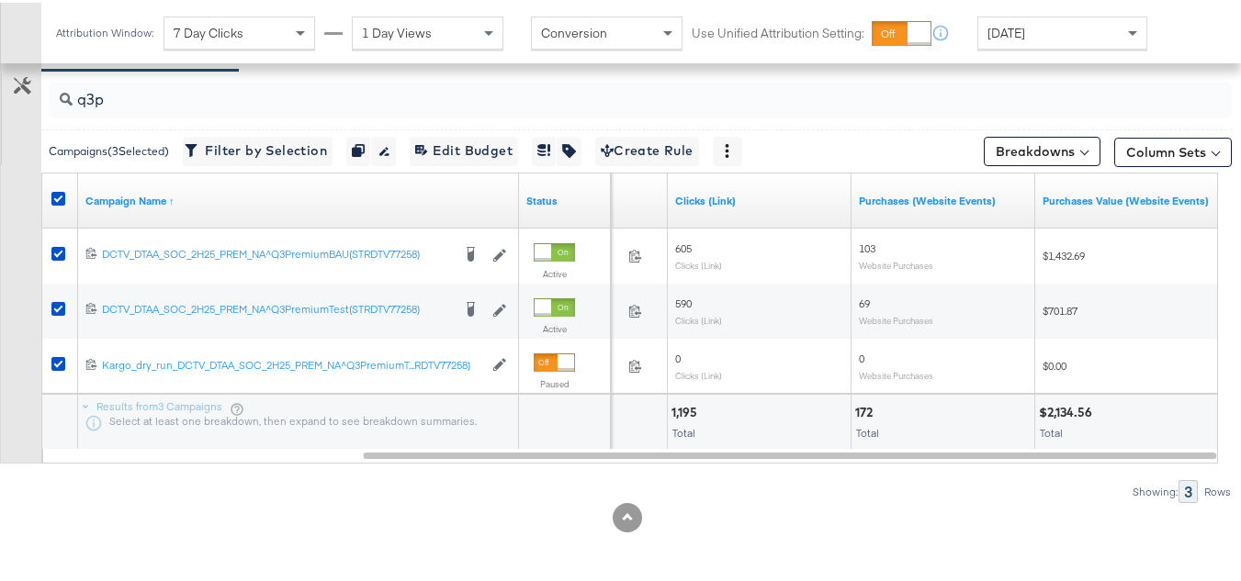
scroll to position [0, 0]
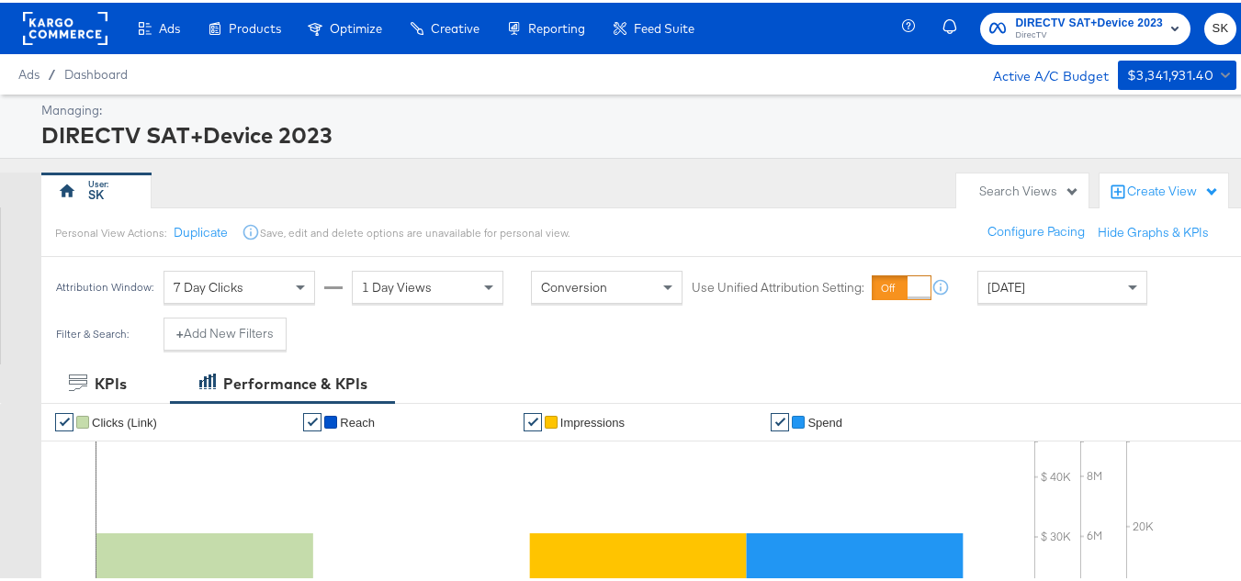
click at [48, 35] on rect at bounding box center [65, 25] width 84 height 33
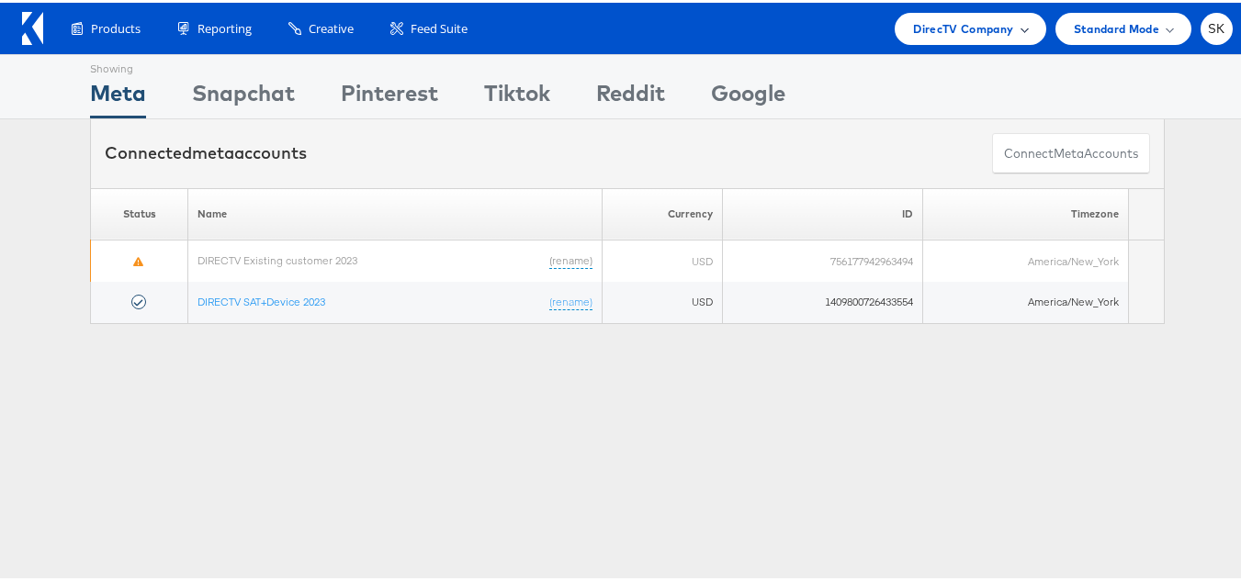
click at [951, 26] on span "DirecTV Company" at bounding box center [963, 26] width 100 height 19
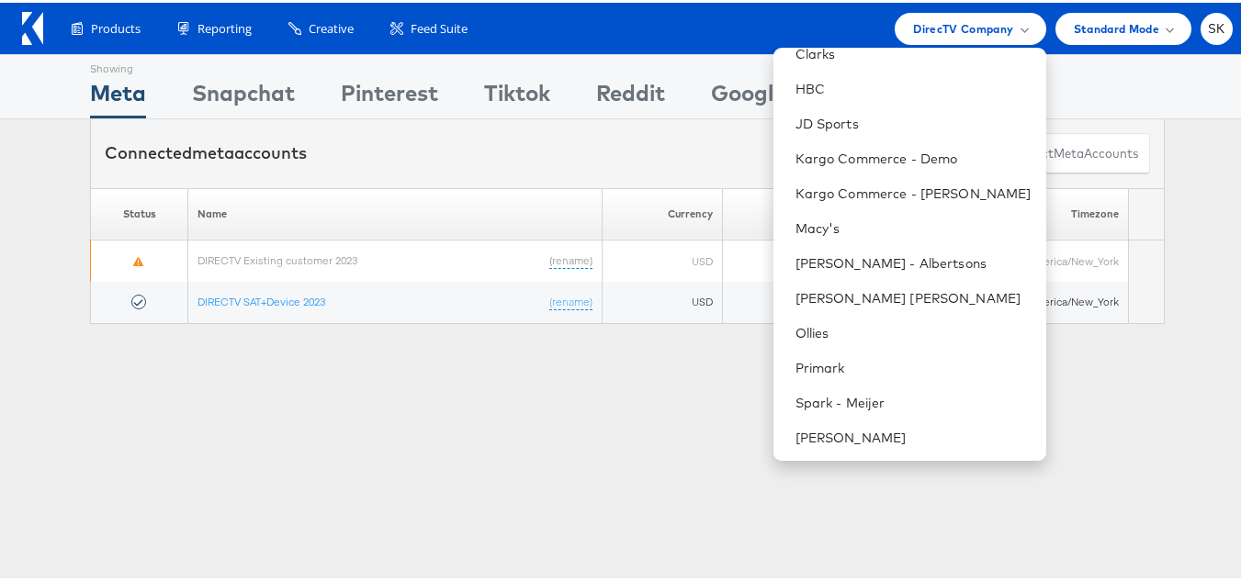
scroll to position [367, 0]
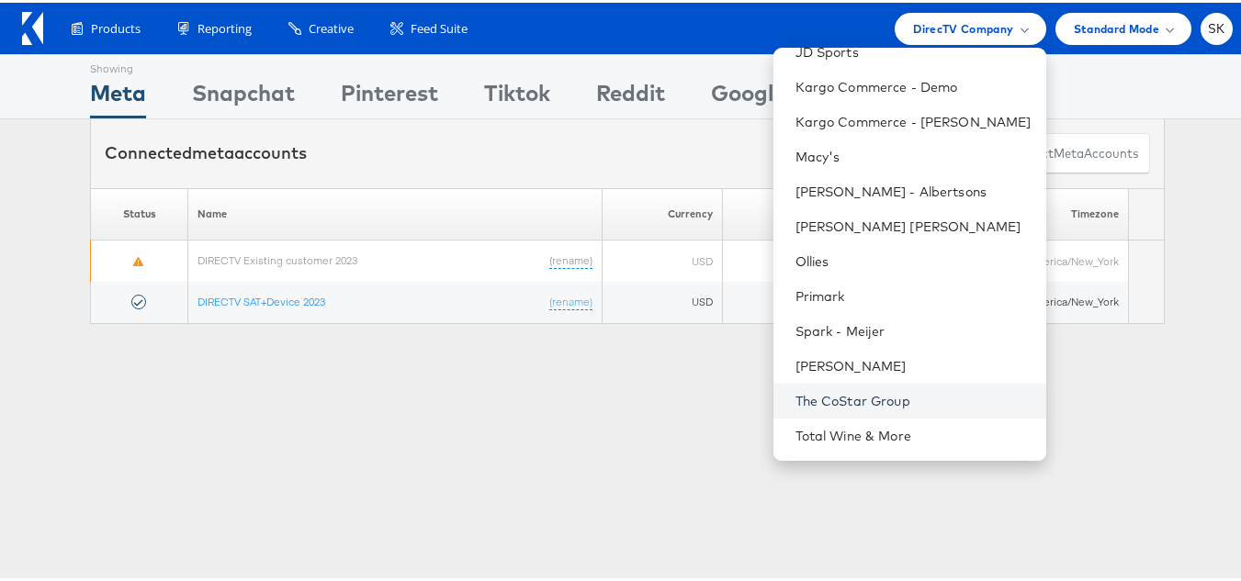
click at [825, 395] on link "The CoStar Group" at bounding box center [913, 398] width 236 height 18
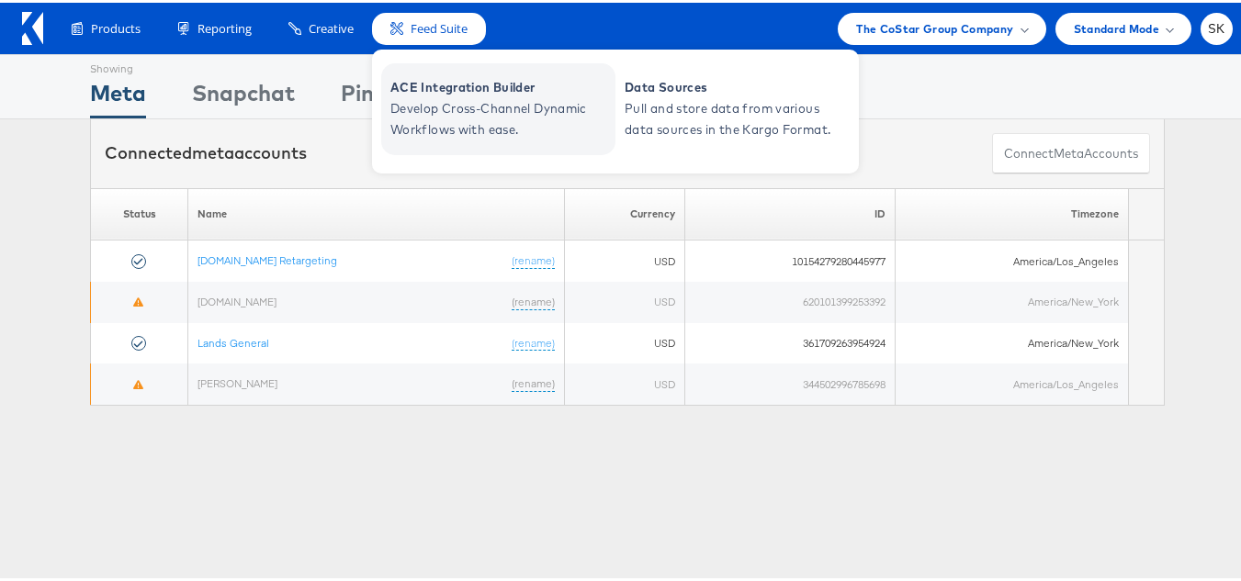
click at [429, 103] on span "Develop Cross-Channel Dynamic Workflows with ease." at bounding box center [500, 117] width 220 height 42
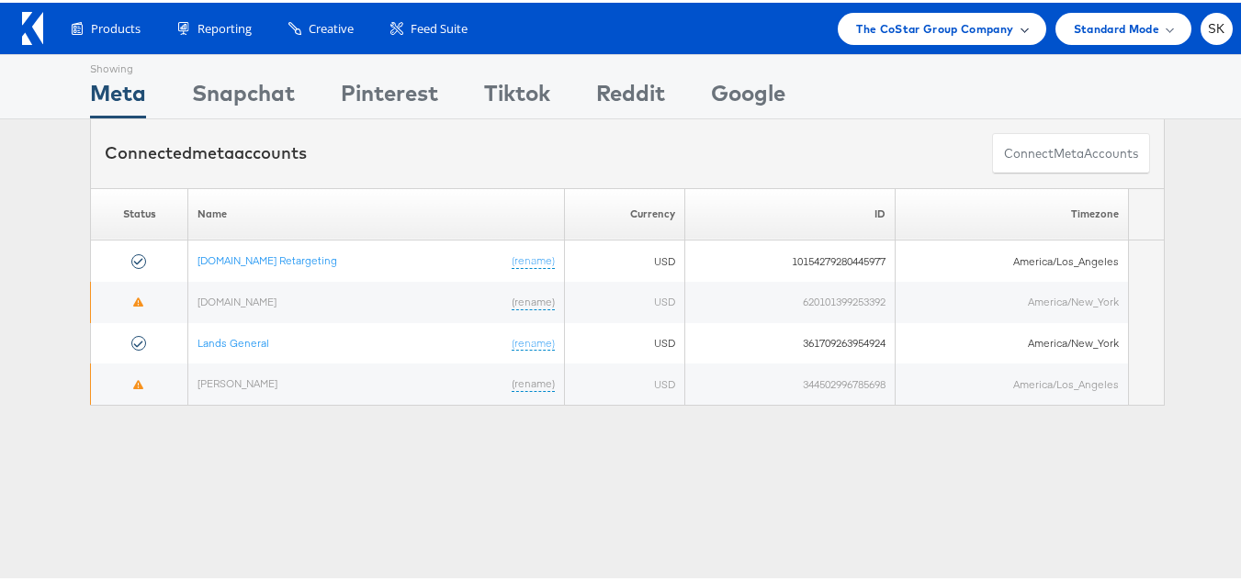
click at [917, 39] on div "The CoStar Group Company" at bounding box center [942, 26] width 208 height 32
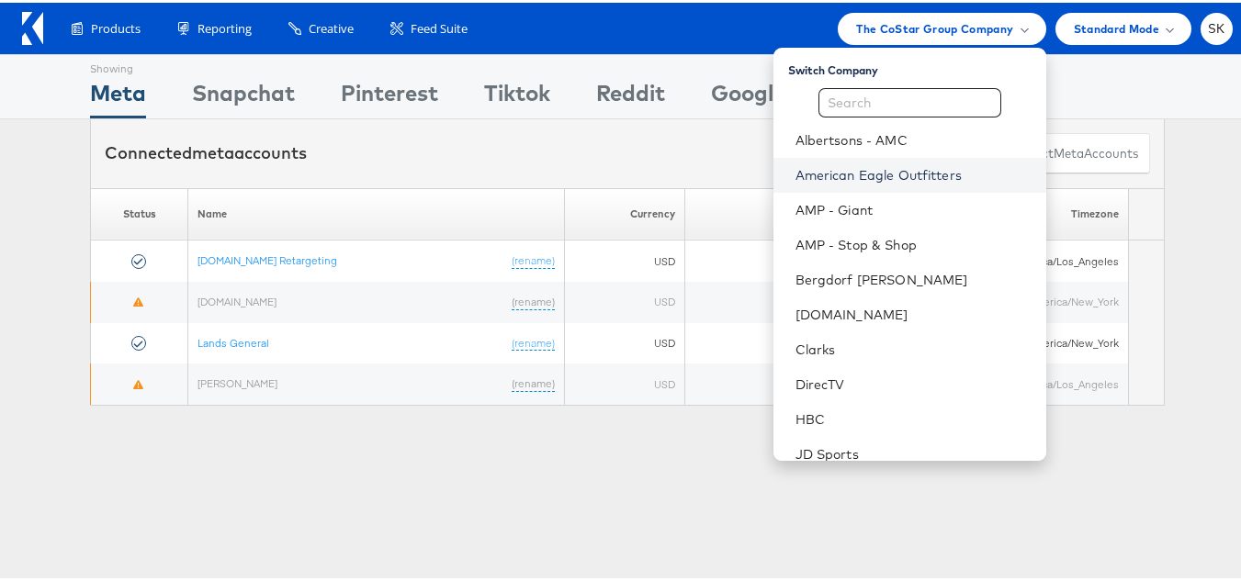
click at [838, 169] on link "American Eagle Outfitters" at bounding box center [913, 172] width 236 height 18
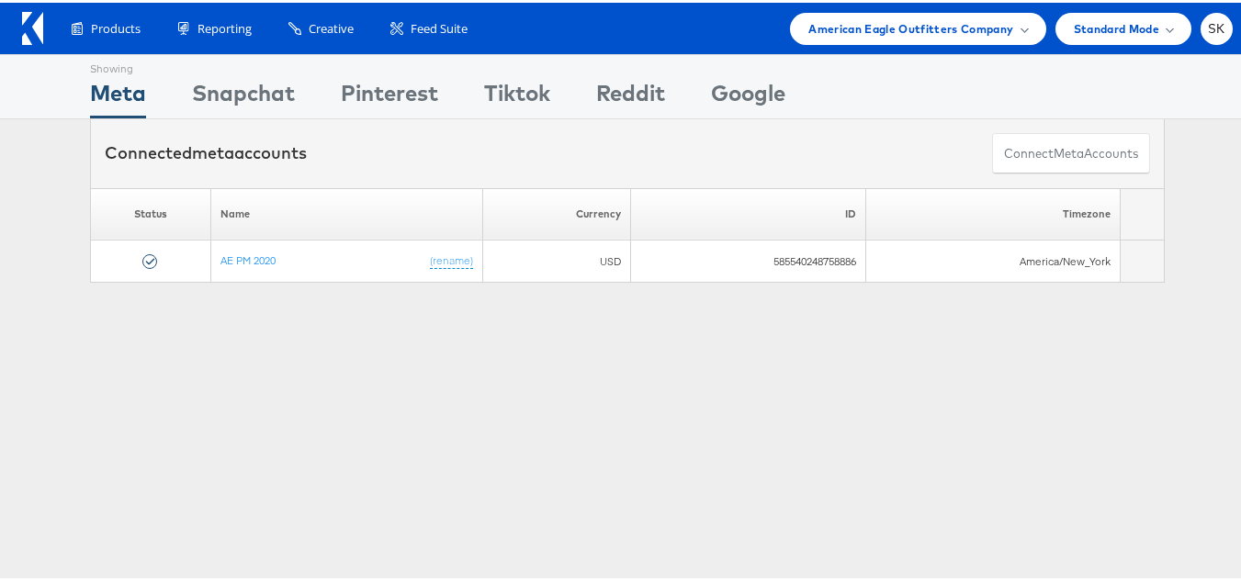
click at [899, 43] on div "Products Product Catalogs Enhance Your Product Catalog, Map Them to Publishers,…" at bounding box center [627, 25] width 1254 height 51
click at [885, 25] on span "American Eagle Outfitters Company" at bounding box center [910, 26] width 205 height 19
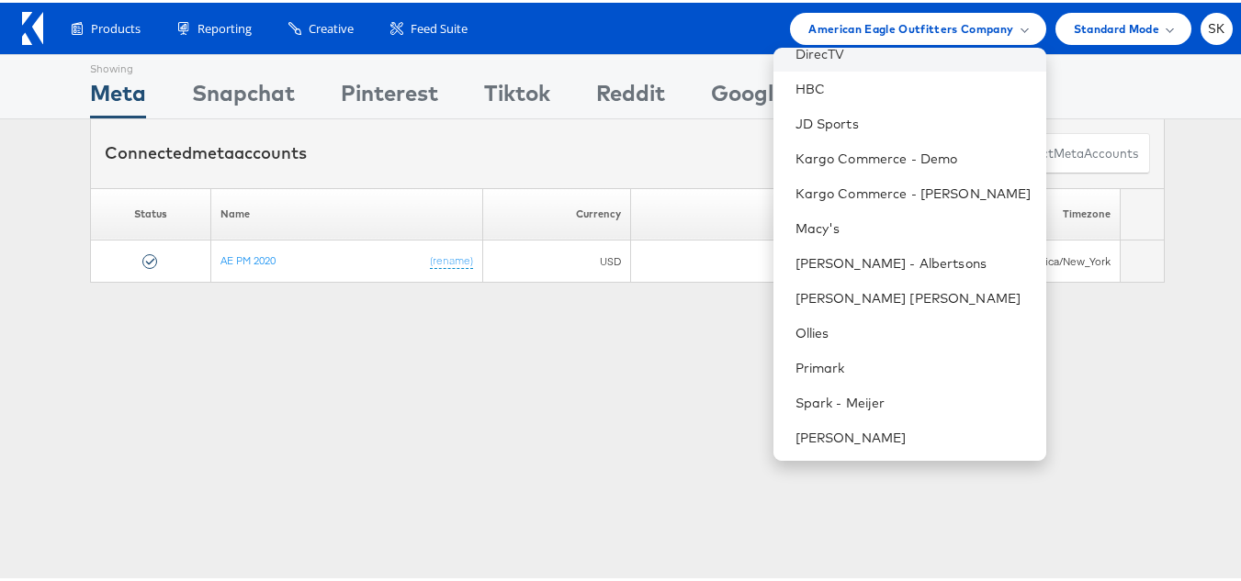
scroll to position [367, 0]
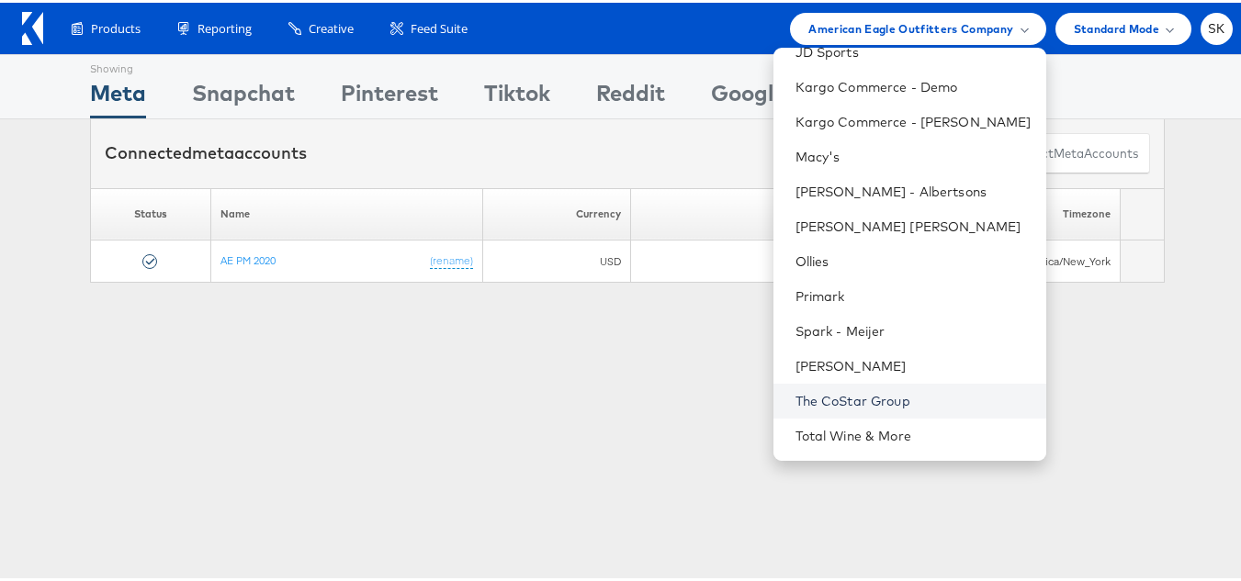
click at [856, 400] on link "The CoStar Group" at bounding box center [913, 398] width 236 height 18
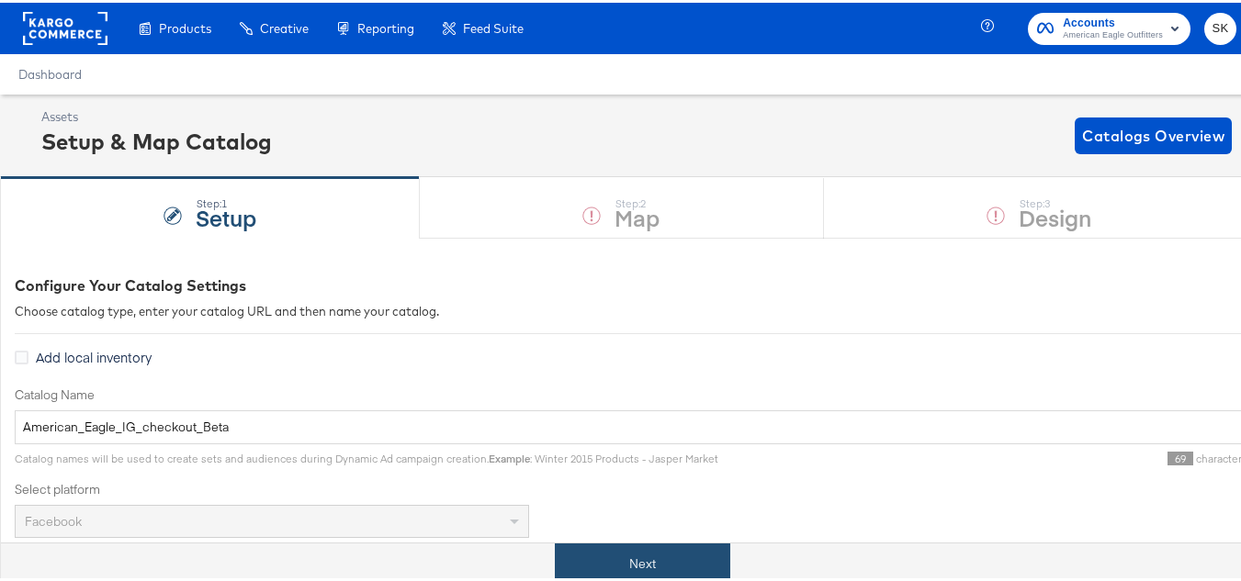
click at [660, 556] on button "Next" at bounding box center [642, 561] width 175 height 41
click at [638, 547] on button "Next" at bounding box center [642, 561] width 175 height 41
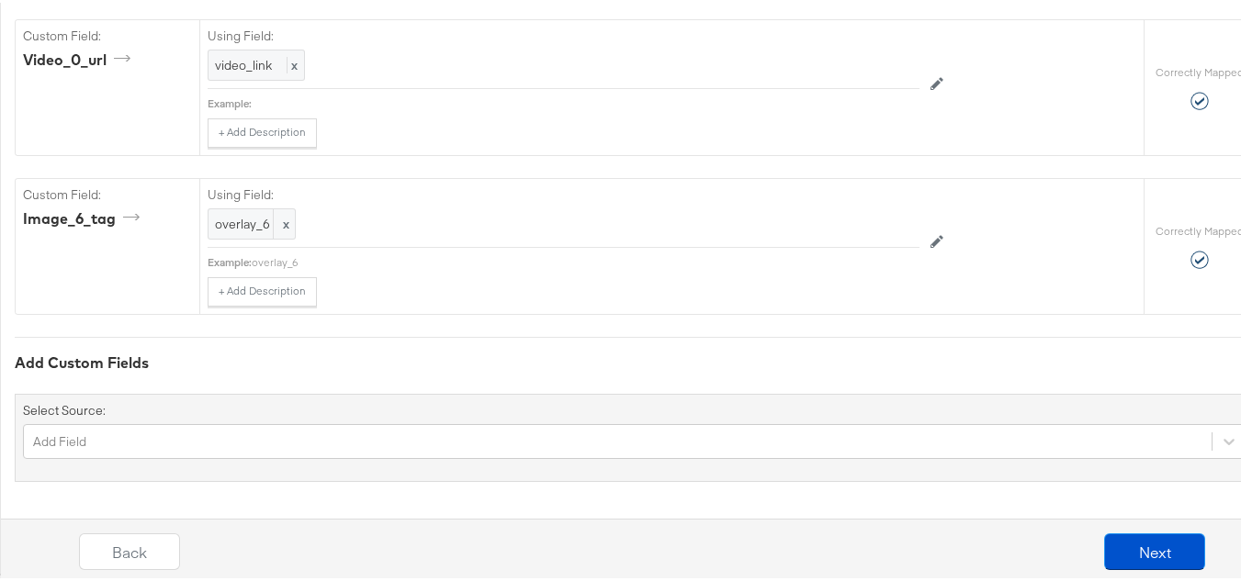
scroll to position [4495, 0]
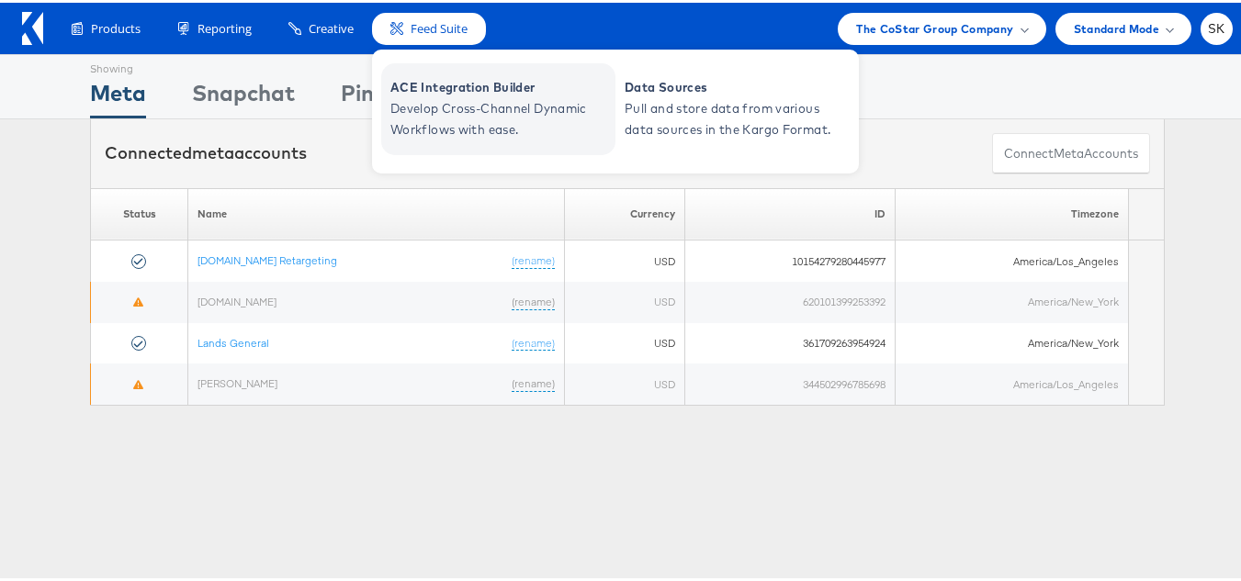
click at [466, 118] on span "Develop Cross-Channel Dynamic Workflows with ease." at bounding box center [500, 117] width 220 height 42
